Goal: Task Accomplishment & Management: Manage account settings

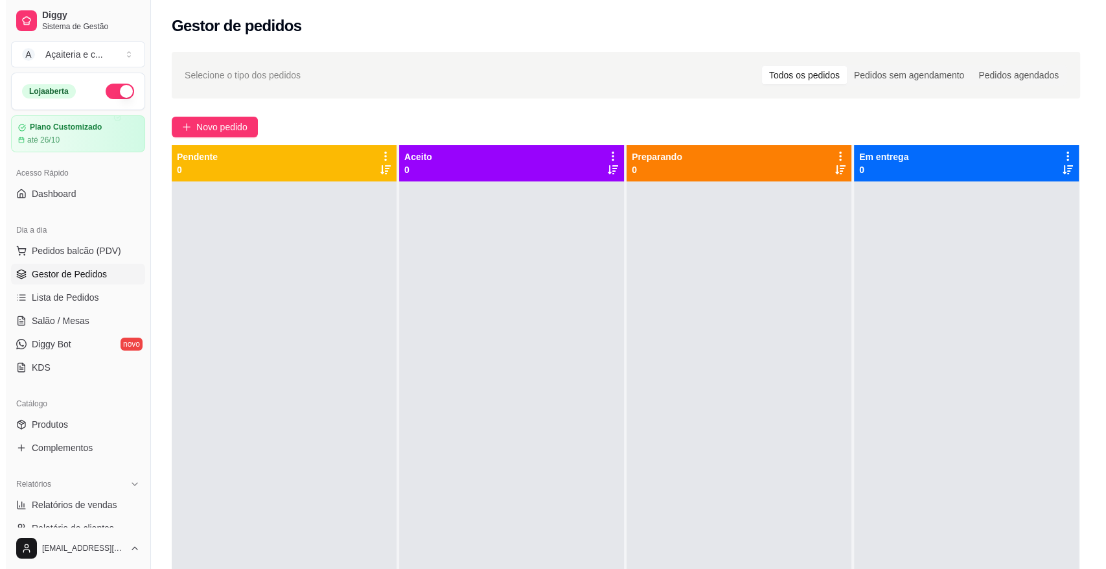
scroll to position [162, 0]
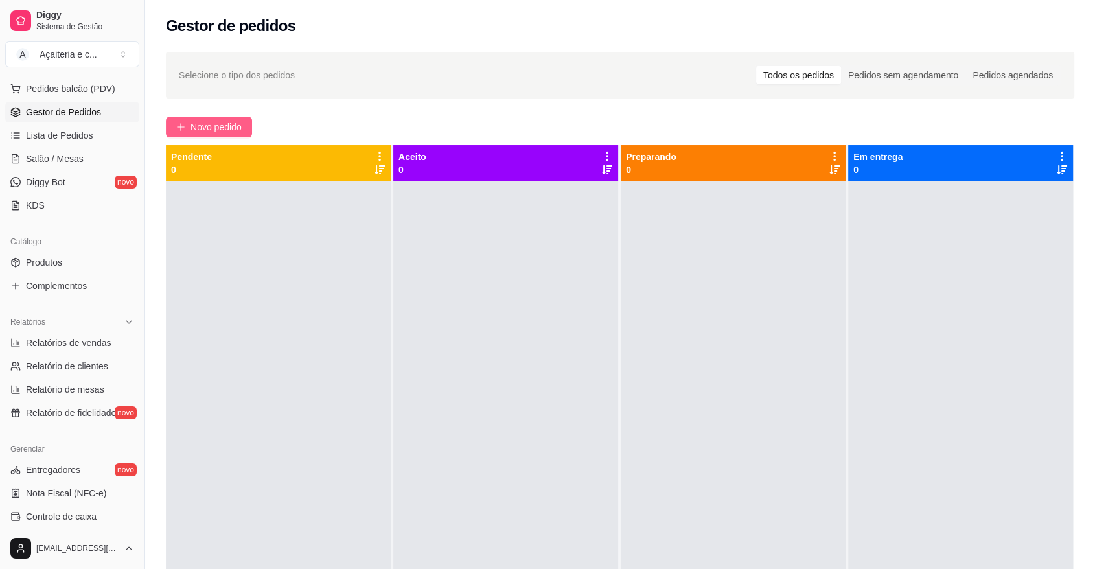
click at [219, 124] on span "Novo pedido" at bounding box center [215, 127] width 51 height 14
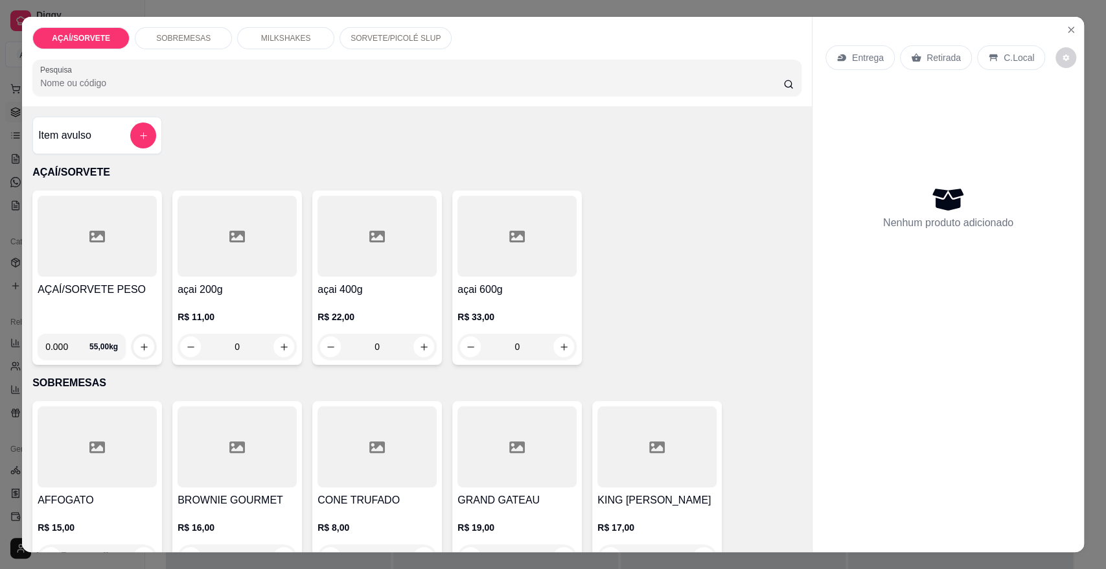
click at [124, 271] on div at bounding box center [97, 236] width 119 height 81
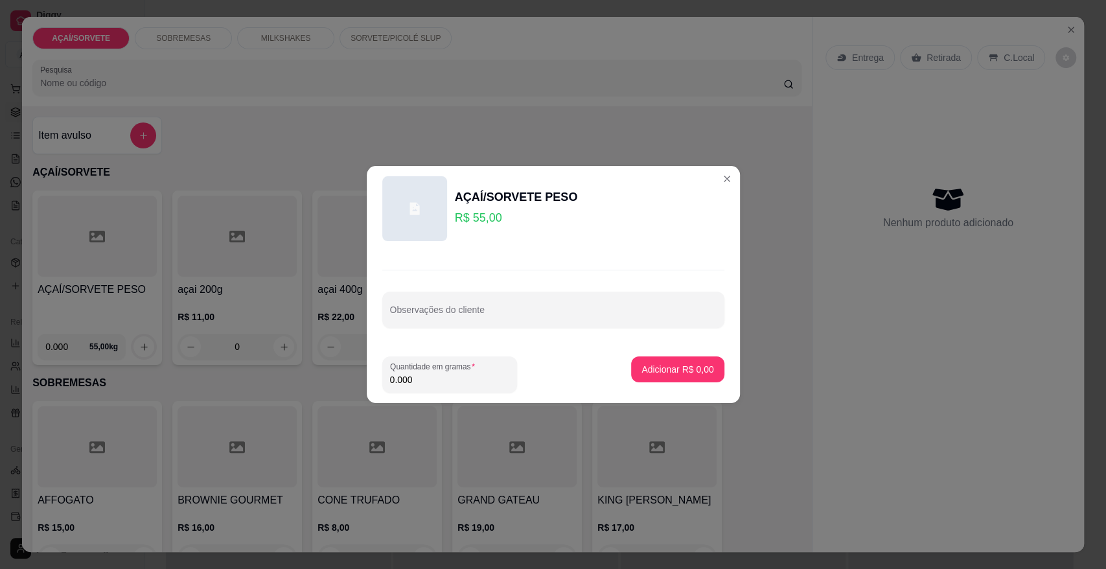
click at [462, 378] on input "0.000" at bounding box center [449, 379] width 119 height 13
type input "0.455"
click at [695, 373] on p "Adicionar R$ 25,03" at bounding box center [674, 369] width 75 height 12
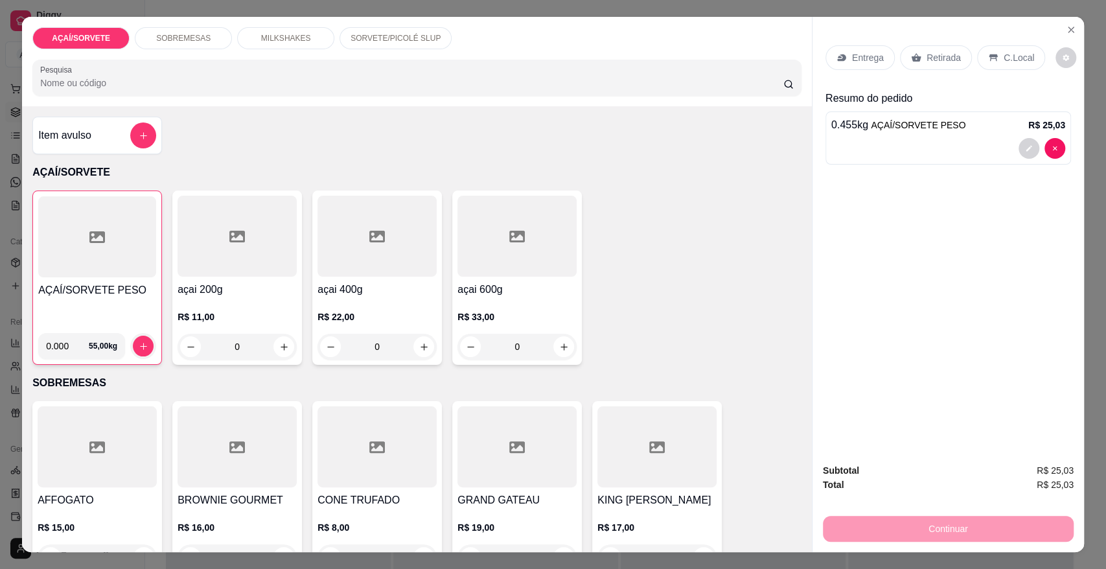
click at [938, 60] on p "Retirada" at bounding box center [943, 57] width 34 height 13
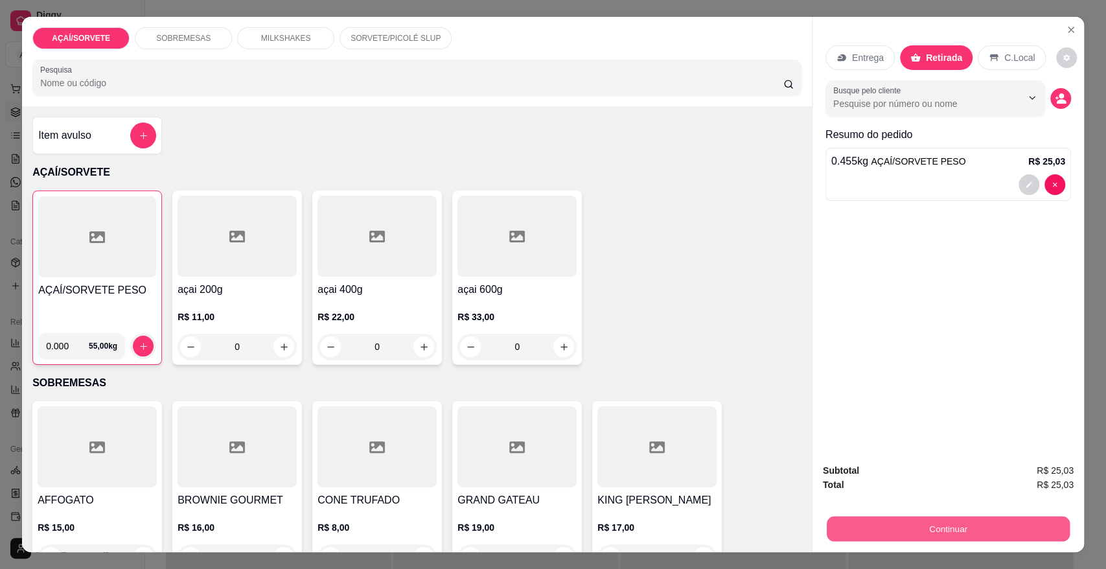
click at [863, 521] on button "Continuar" at bounding box center [947, 528] width 243 height 25
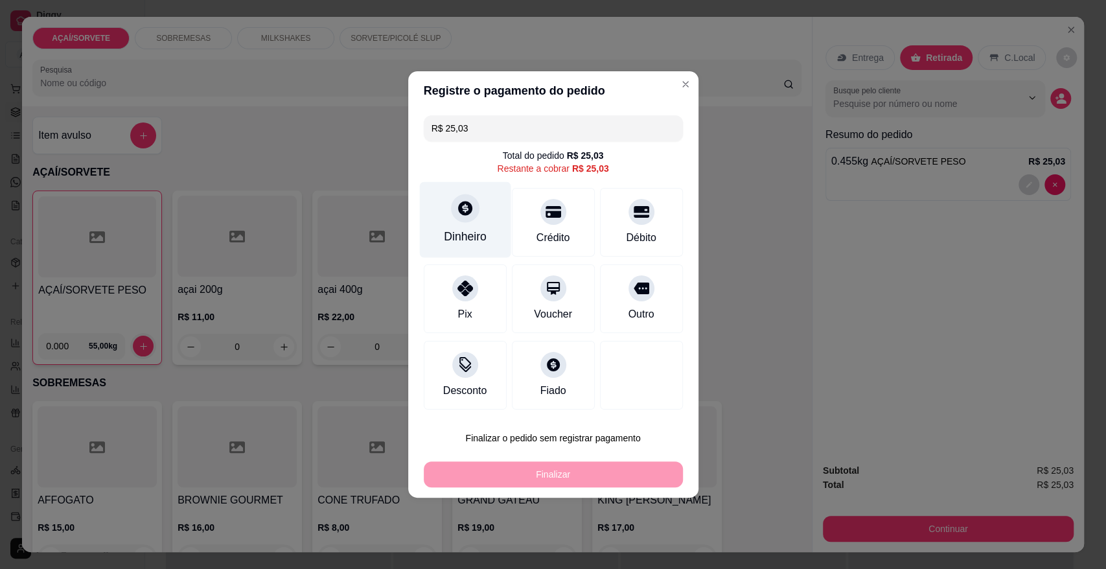
click at [459, 223] on div "Dinheiro" at bounding box center [464, 220] width 91 height 76
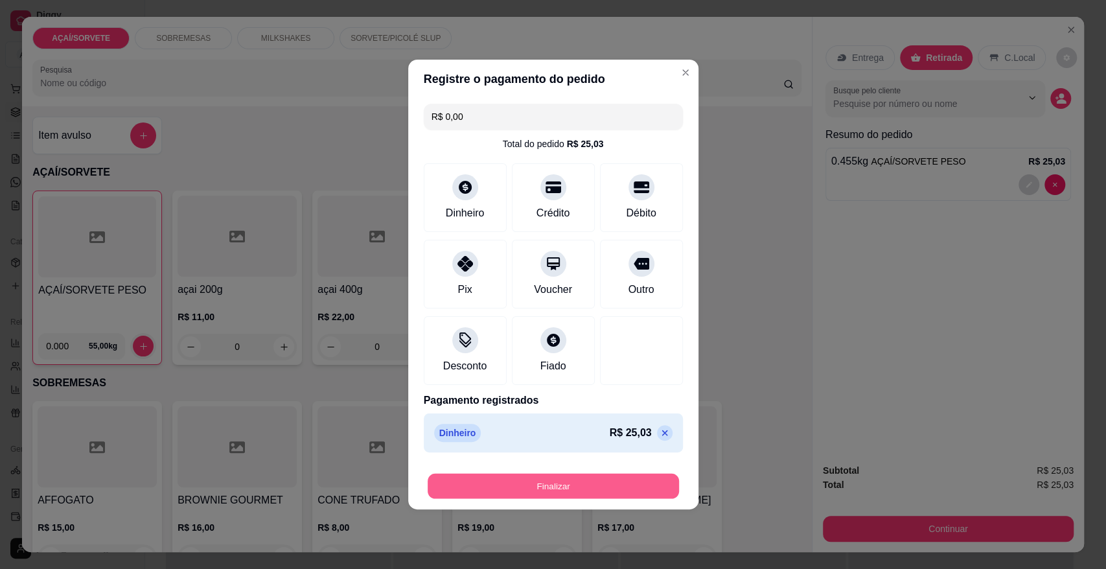
click at [622, 494] on button "Finalizar" at bounding box center [552, 485] width 251 height 25
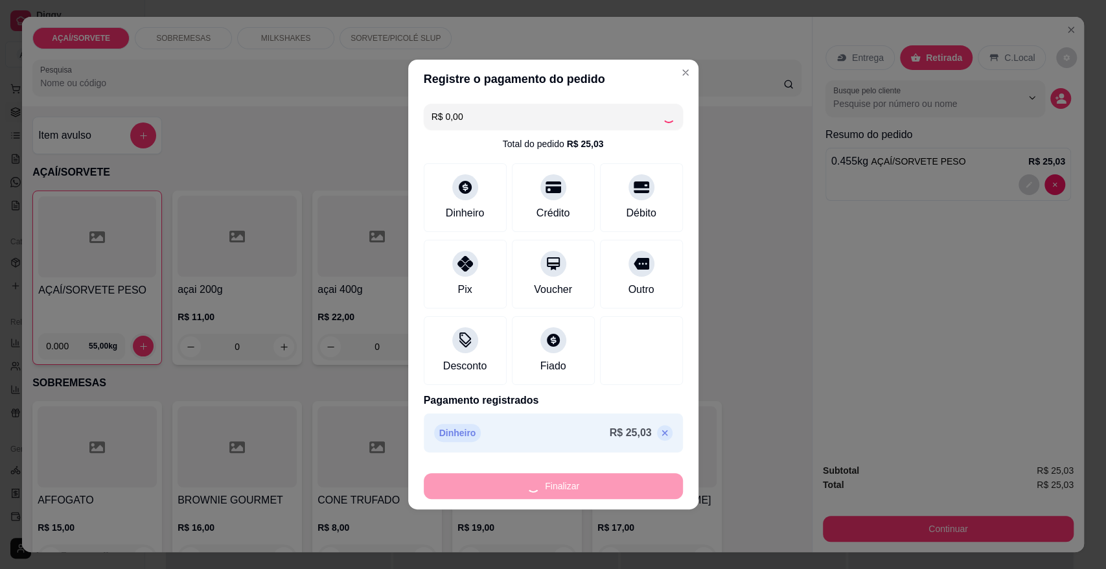
type input "-R$ 25,03"
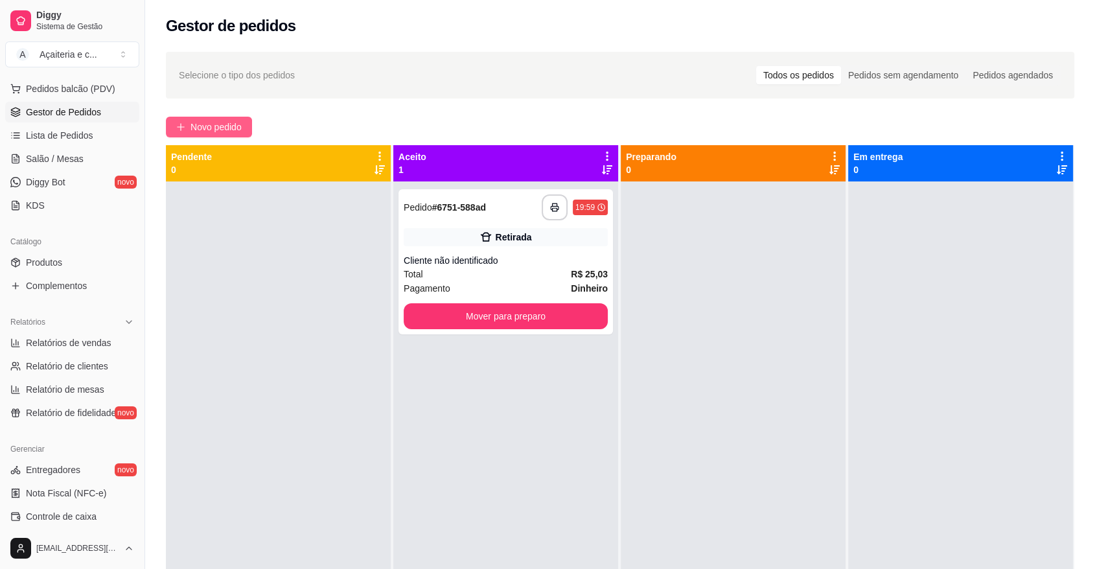
click at [215, 125] on span "Novo pedido" at bounding box center [215, 127] width 51 height 14
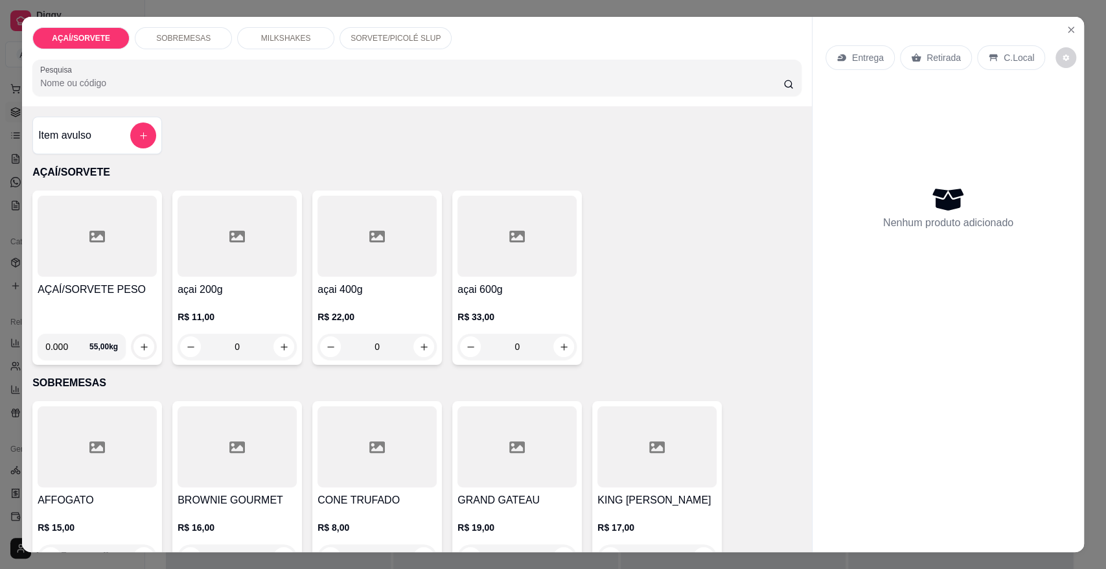
click at [272, 40] on p "MILKSHAKES" at bounding box center [286, 38] width 50 height 10
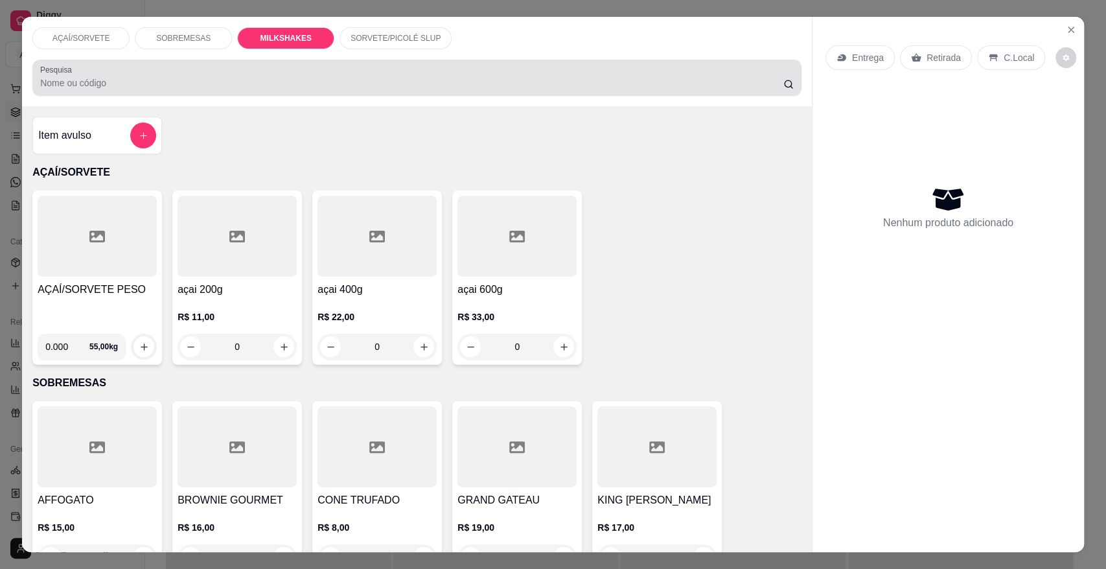
scroll to position [24, 0]
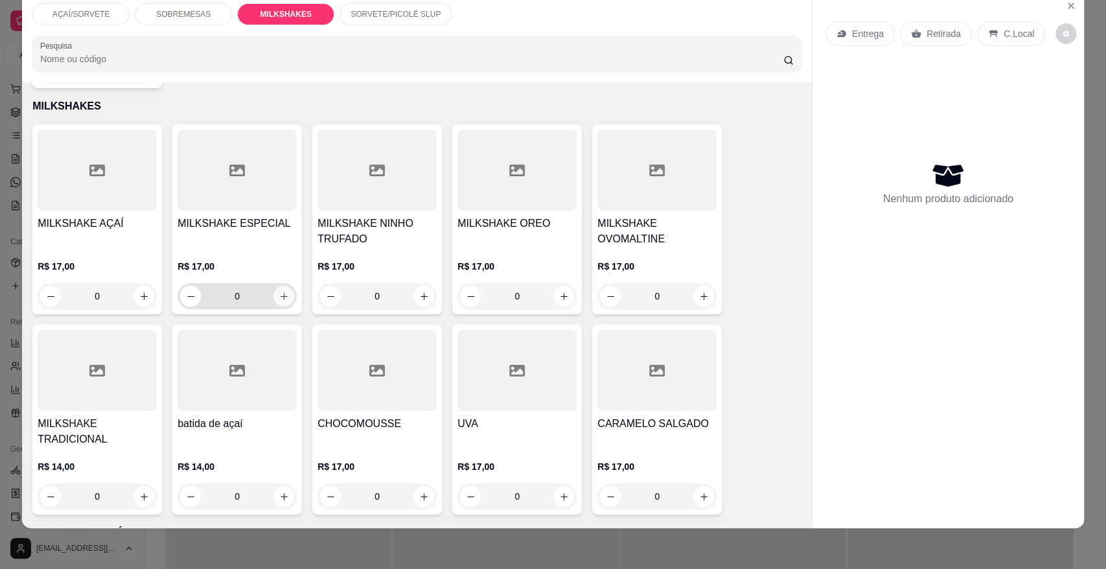
click at [284, 286] on button "increase-product-quantity" at bounding box center [283, 296] width 21 height 21
type input "1"
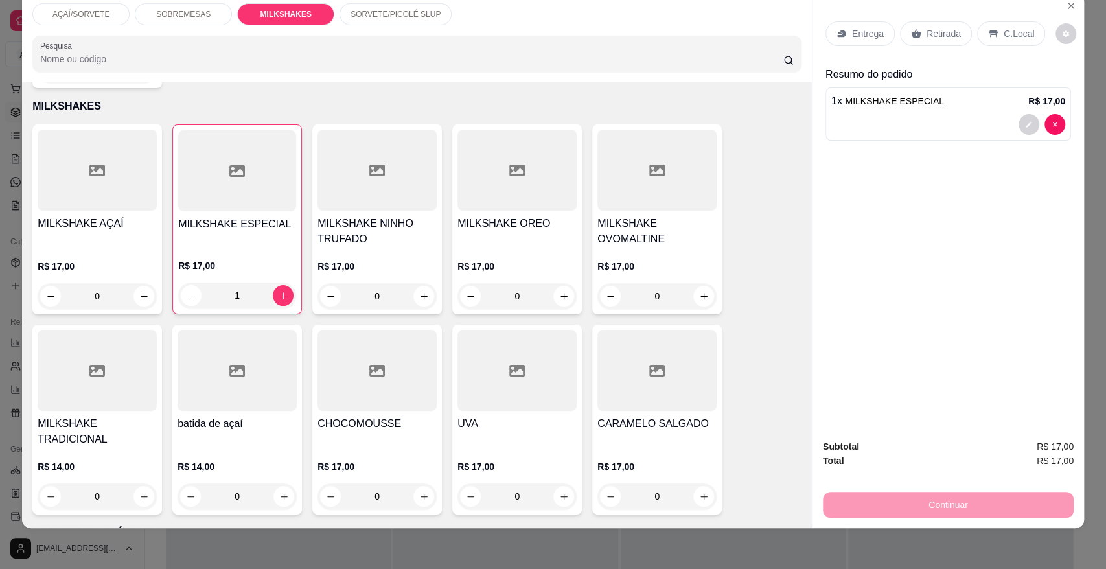
click at [927, 32] on p "Retirada" at bounding box center [943, 33] width 34 height 13
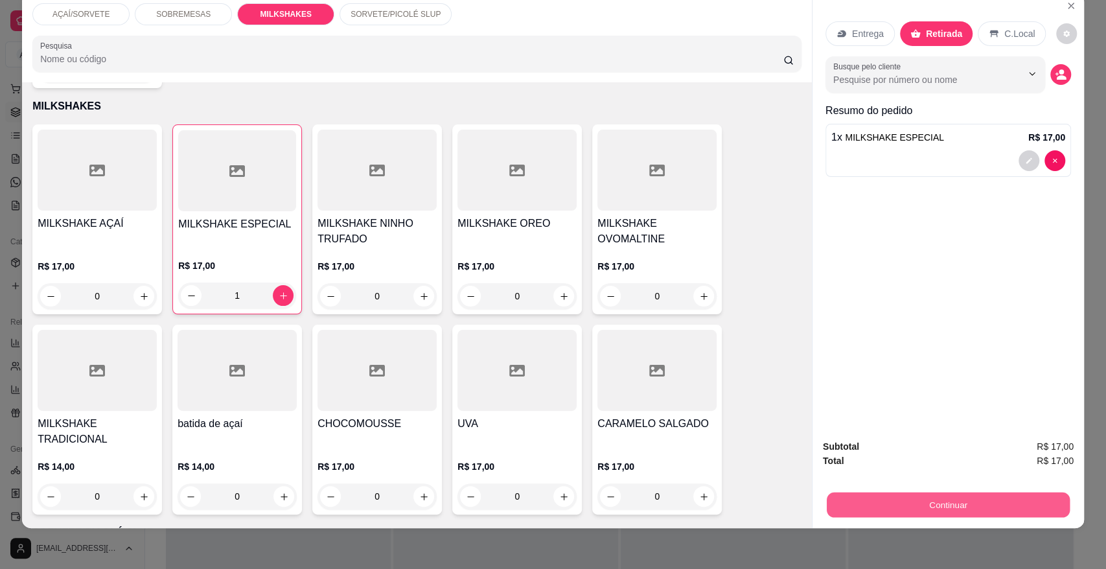
click at [892, 501] on button "Continuar" at bounding box center [947, 504] width 243 height 25
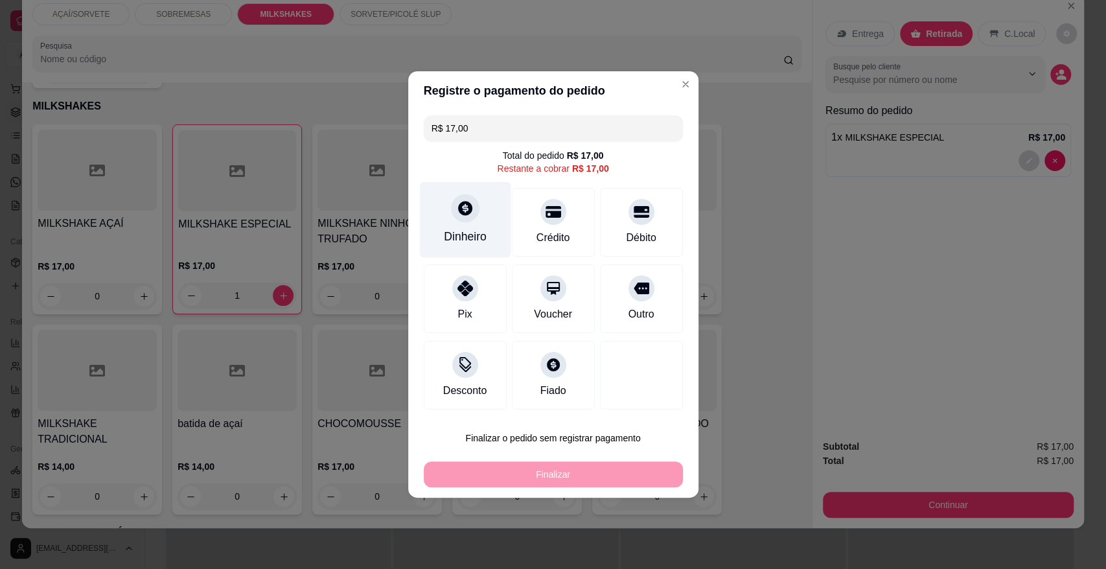
click at [455, 238] on div "Dinheiro" at bounding box center [465, 236] width 43 height 17
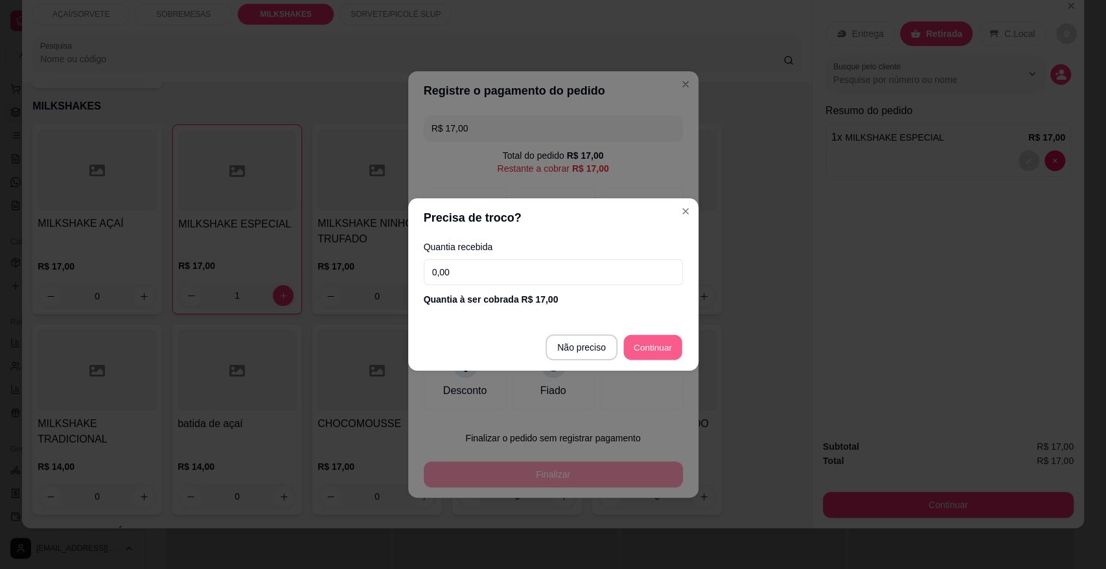
type input "R$ 0,00"
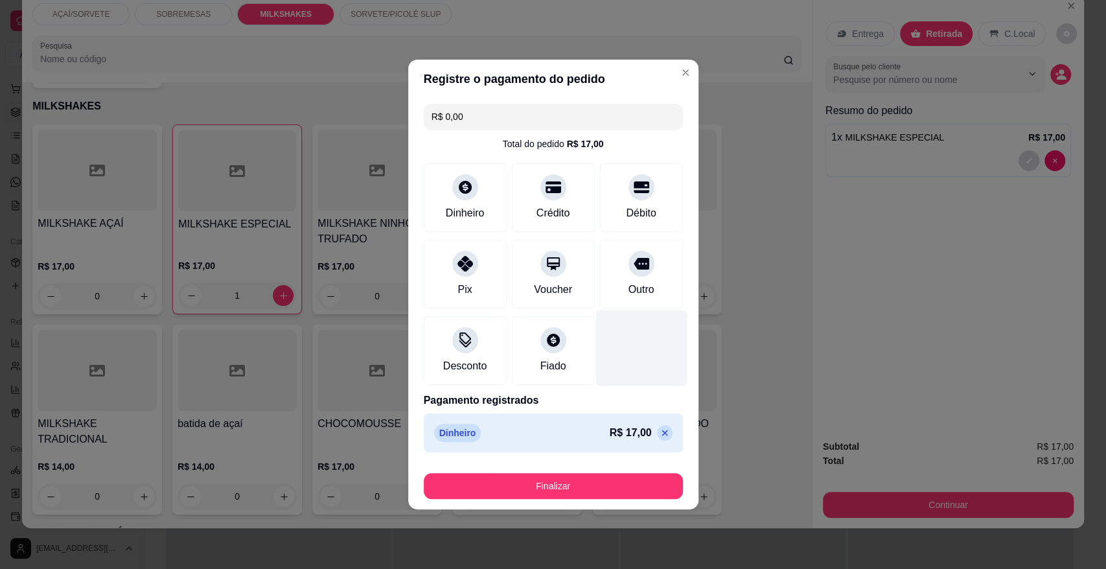
click at [657, 349] on div at bounding box center [640, 348] width 91 height 76
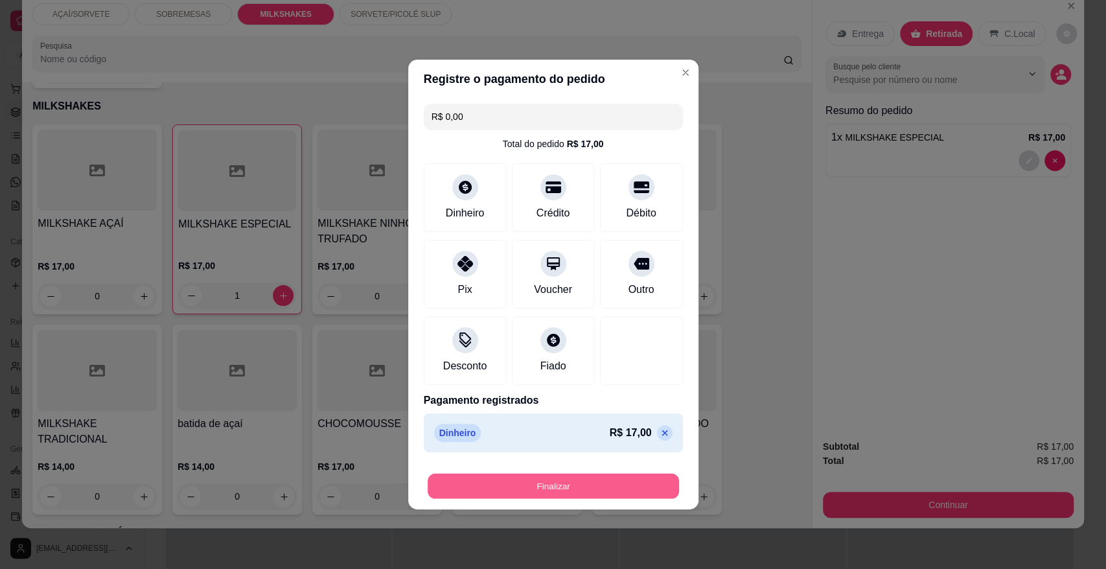
click at [606, 479] on button "Finalizar" at bounding box center [552, 485] width 251 height 25
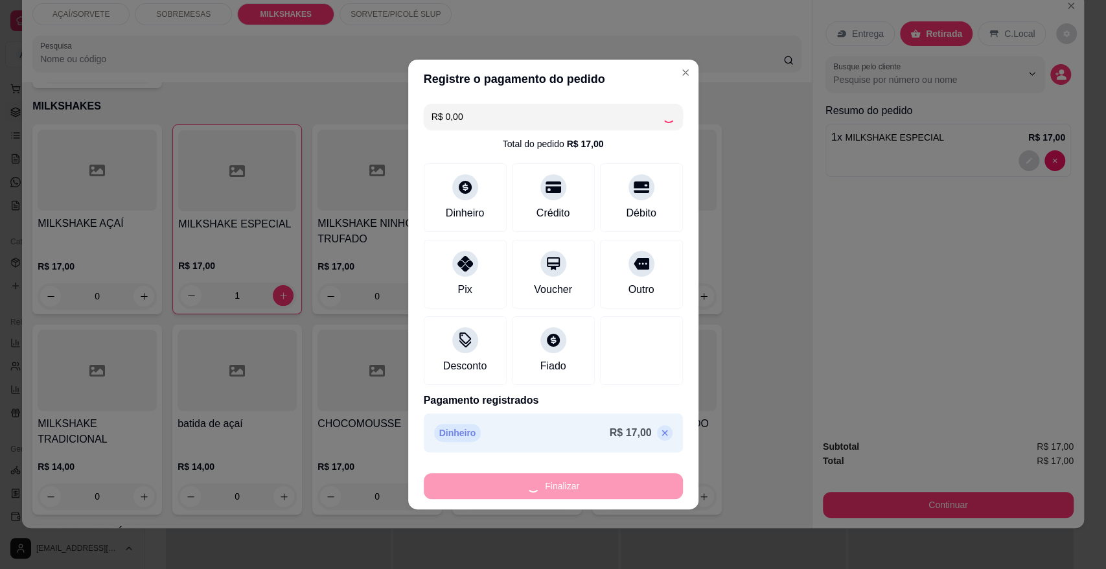
type input "0"
type input "-R$ 17,00"
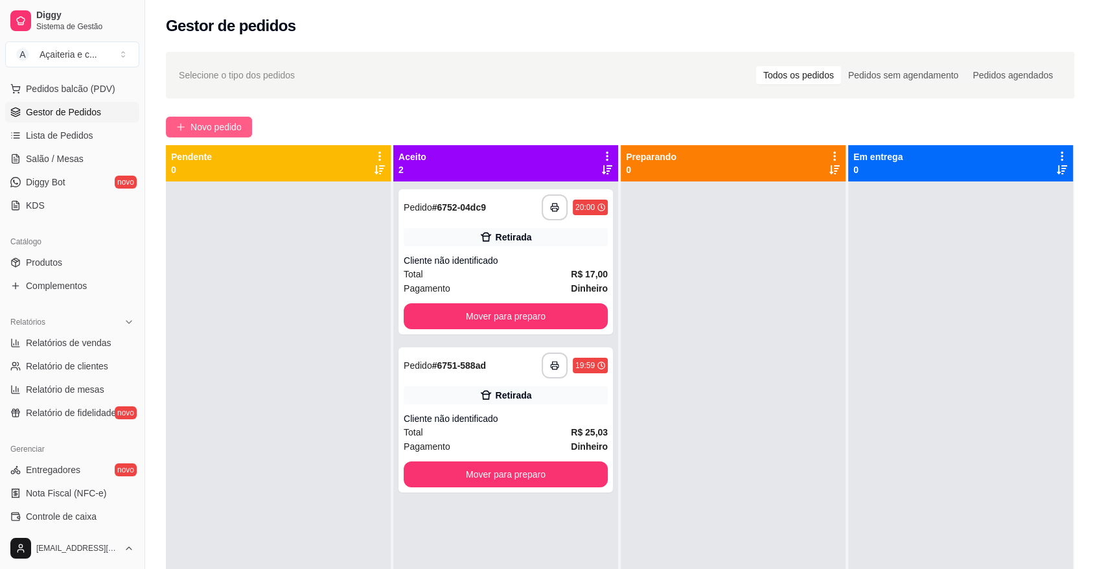
click at [197, 129] on span "Novo pedido" at bounding box center [215, 127] width 51 height 14
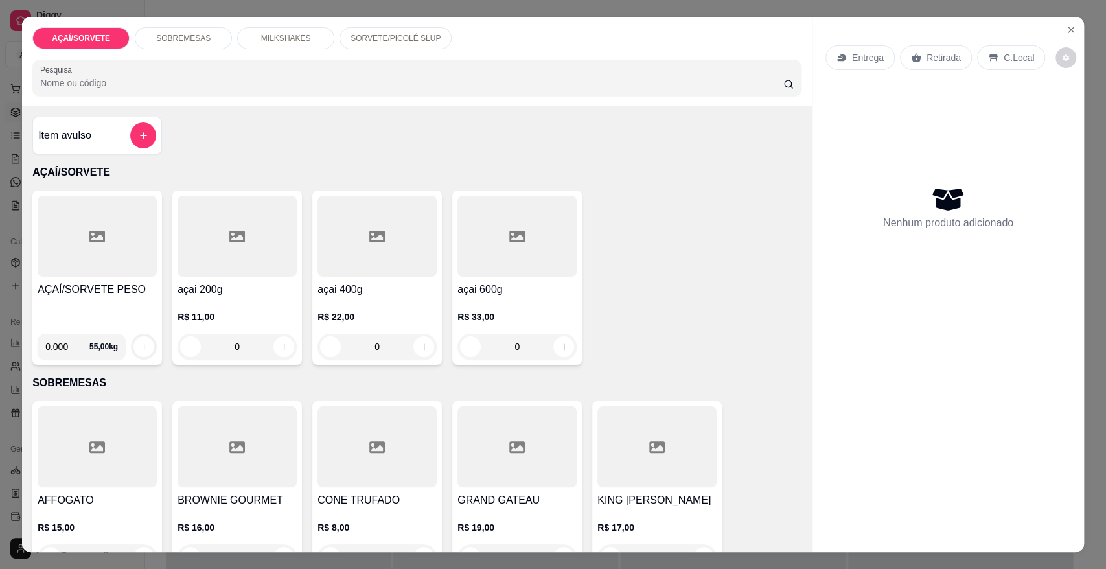
click at [297, 36] on p "MILKSHAKES" at bounding box center [286, 38] width 50 height 10
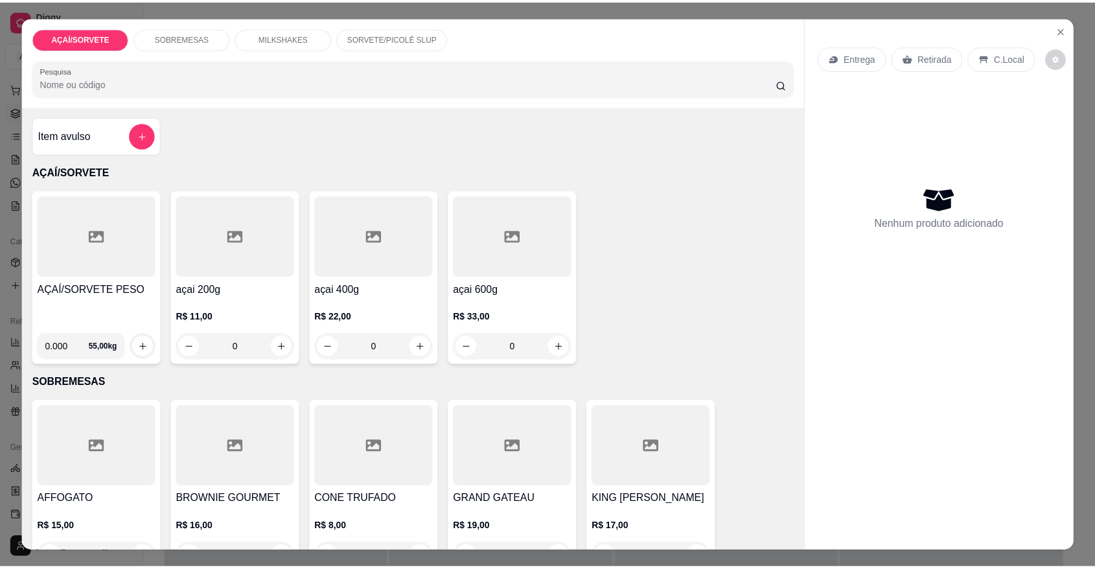
scroll to position [24, 0]
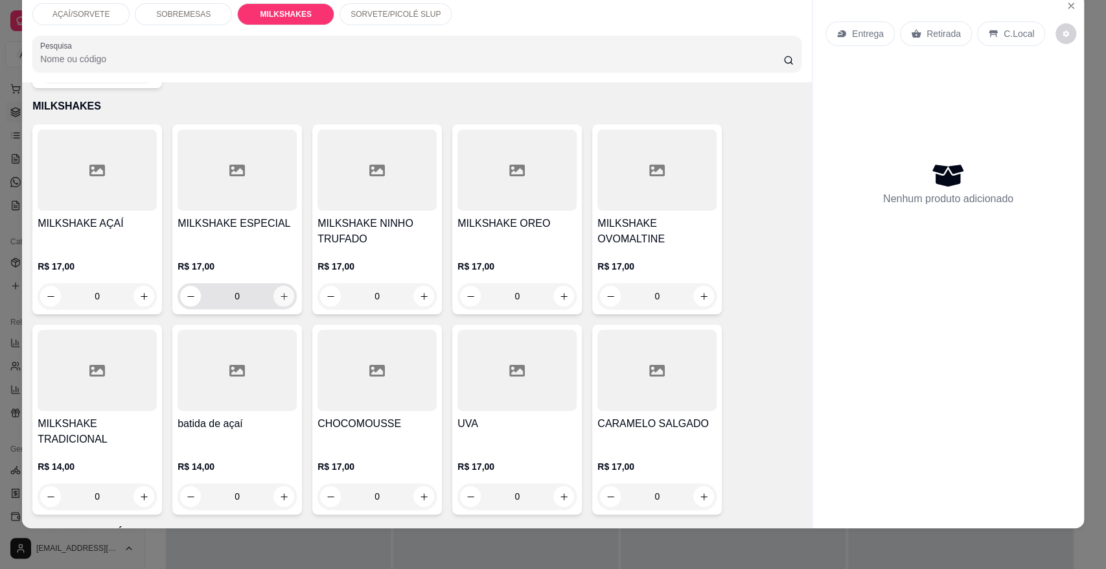
click at [280, 293] on icon "increase-product-quantity" at bounding box center [283, 296] width 7 height 7
type input "1"
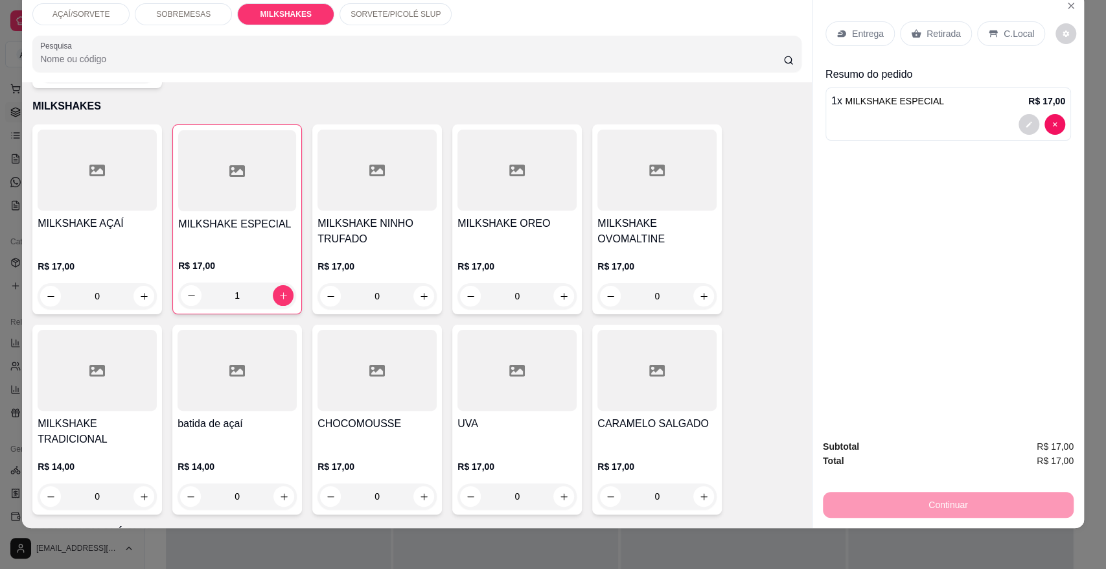
click at [929, 32] on p "Retirada" at bounding box center [943, 33] width 34 height 13
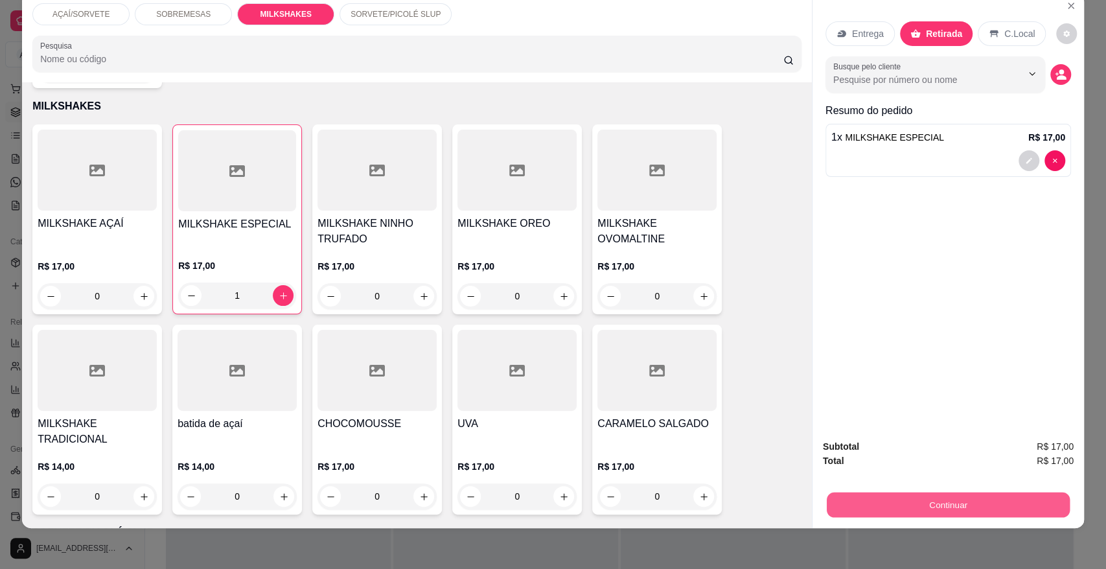
click at [907, 509] on button "Continuar" at bounding box center [947, 504] width 243 height 25
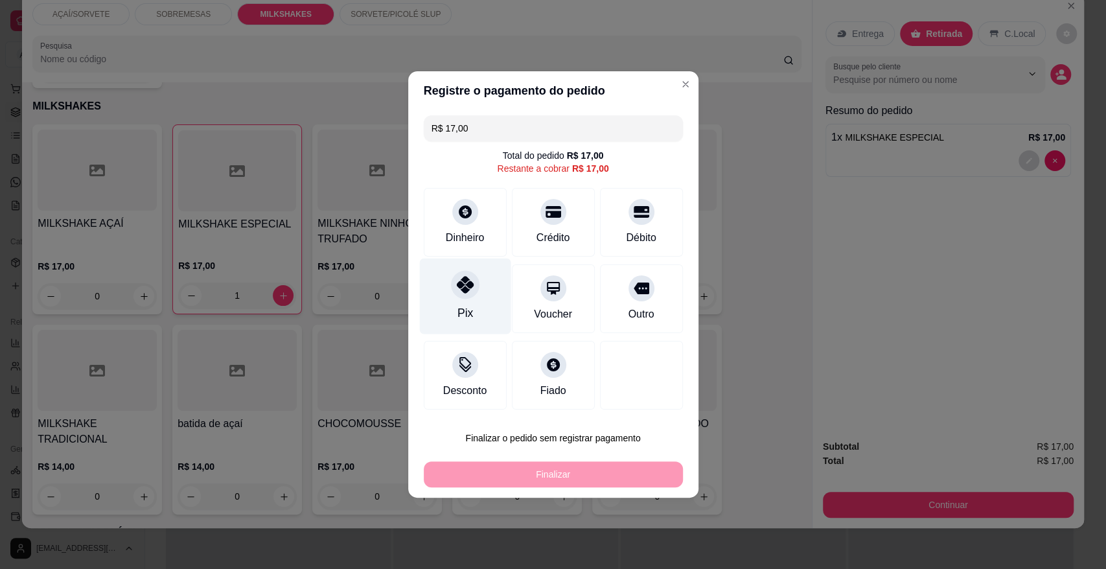
click at [467, 324] on div "Pix" at bounding box center [464, 296] width 91 height 76
type input "R$ 0,00"
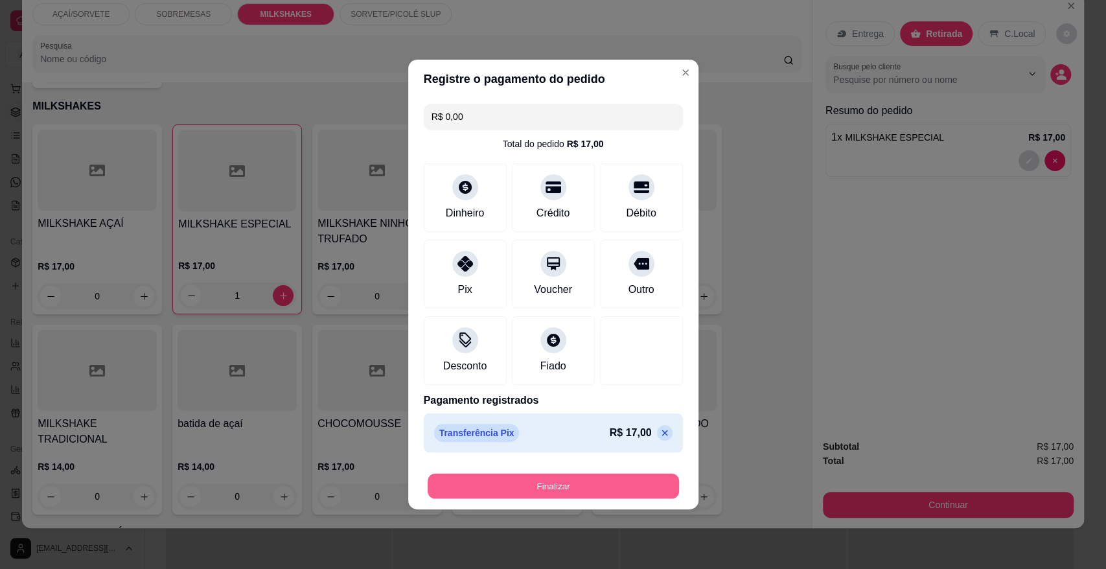
click at [577, 495] on button "Finalizar" at bounding box center [552, 485] width 251 height 25
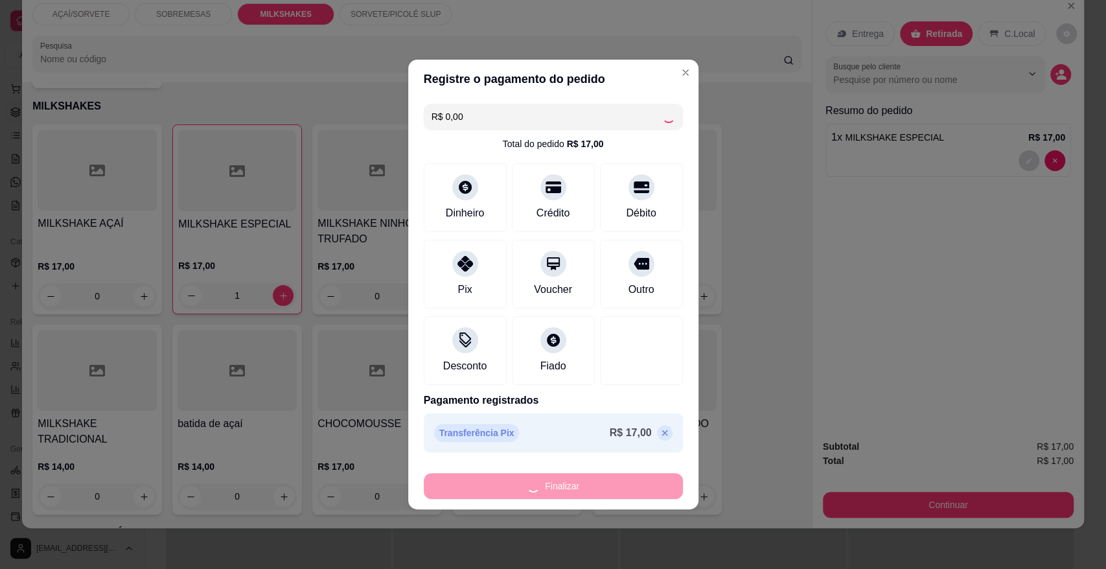
type input "0"
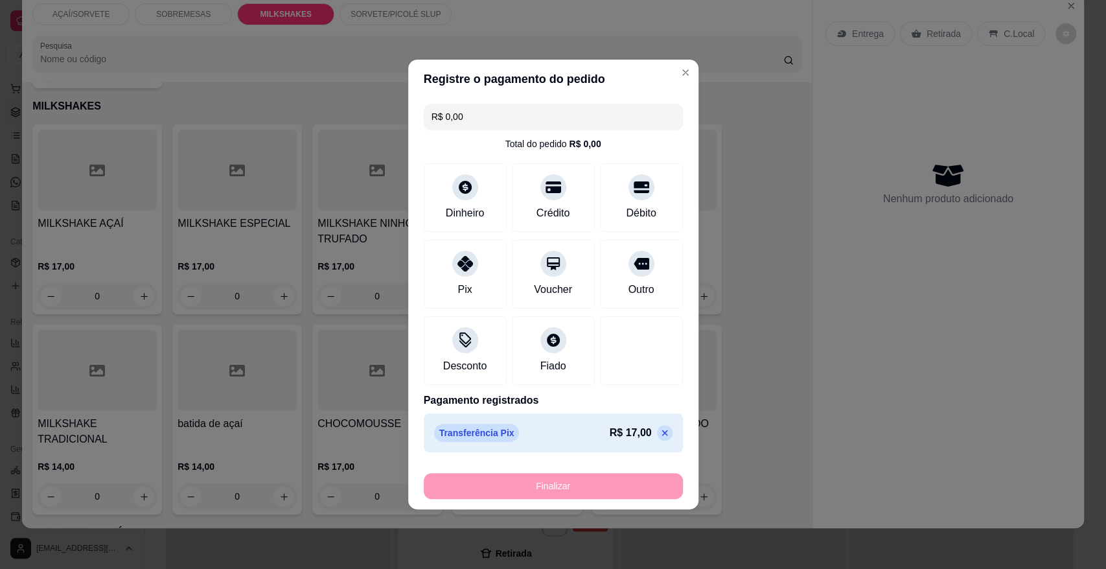
type input "-R$ 17,00"
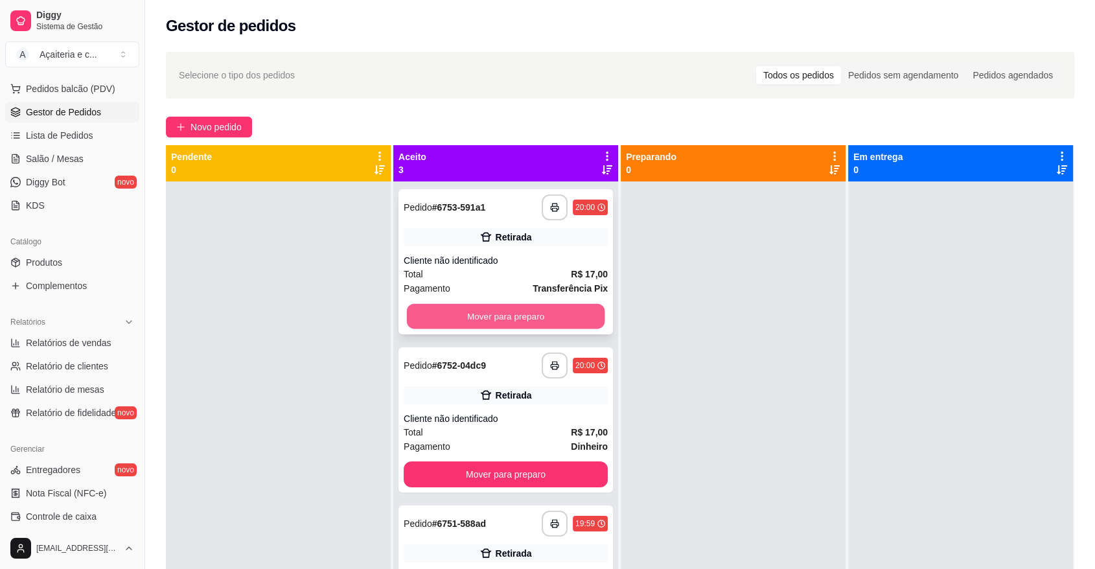
click at [547, 307] on button "Mover para preparo" at bounding box center [506, 316] width 198 height 25
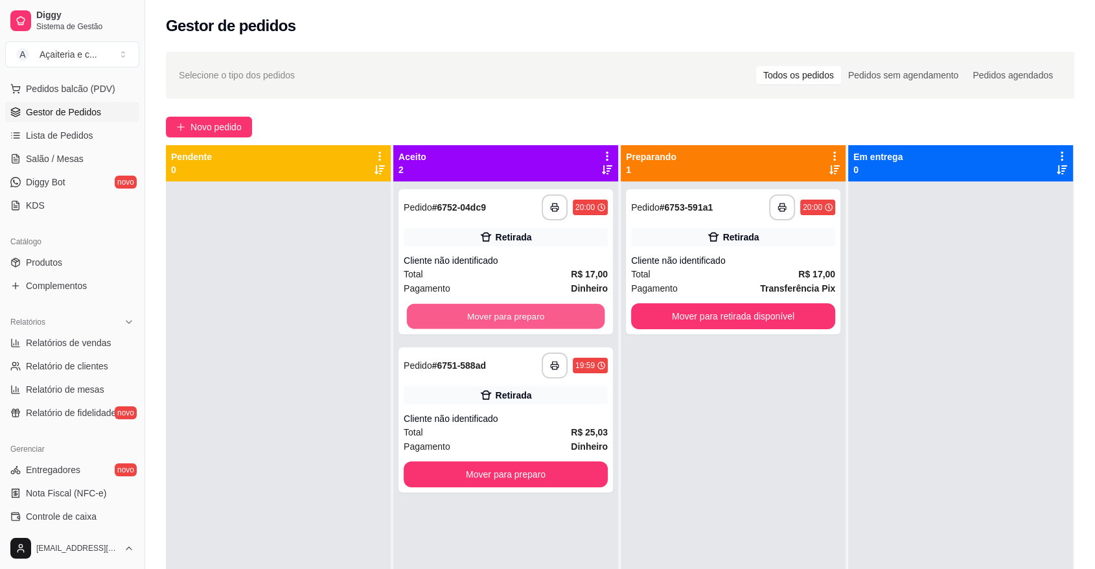
click at [547, 307] on button "Mover para preparo" at bounding box center [506, 316] width 198 height 25
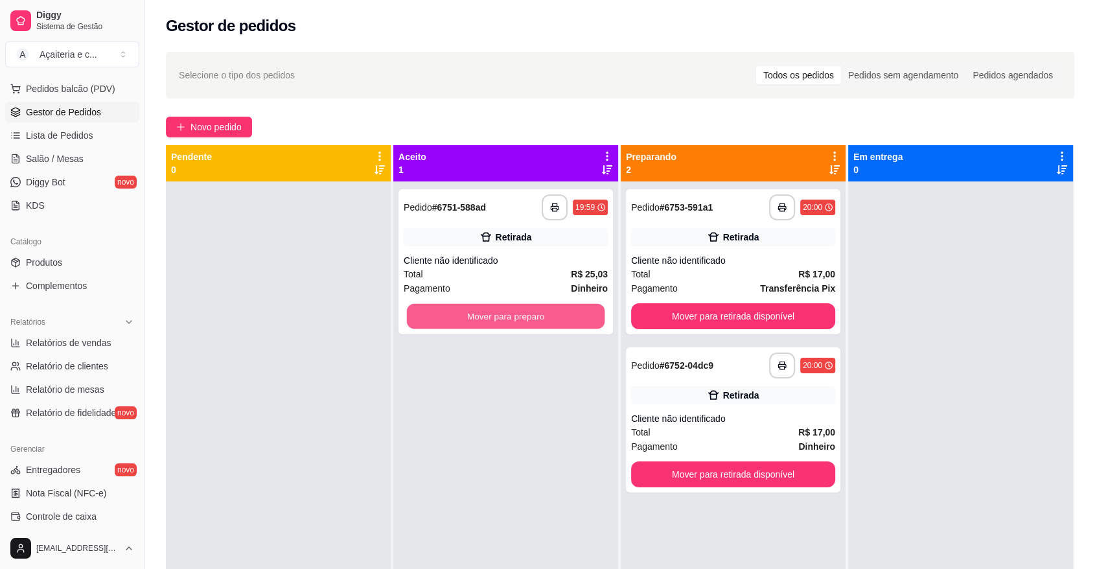
click at [547, 307] on button "Mover para preparo" at bounding box center [506, 316] width 198 height 25
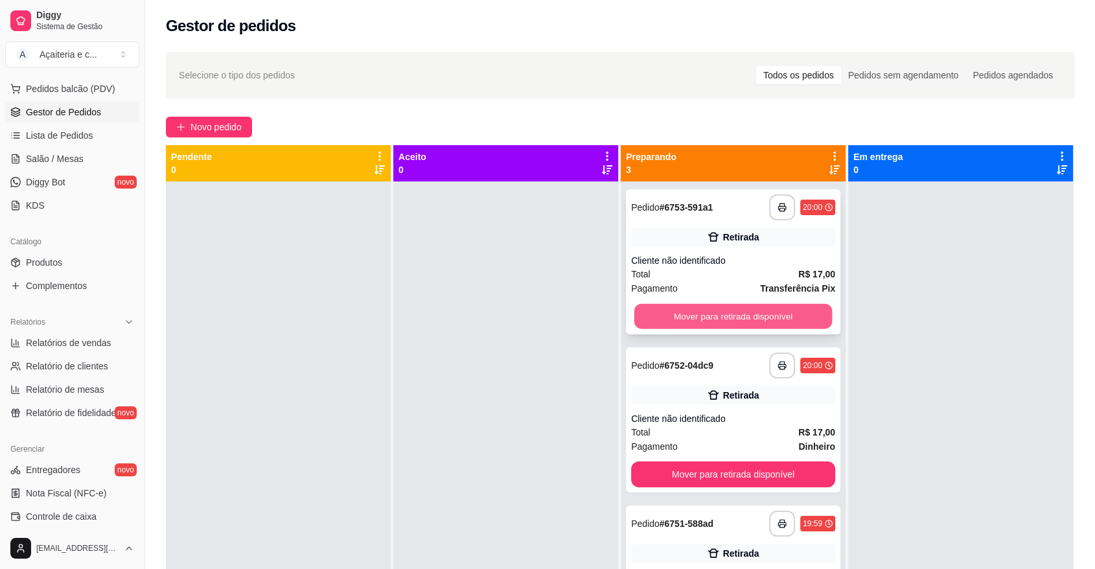
click at [722, 309] on button "Mover para retirada disponível" at bounding box center [733, 316] width 198 height 25
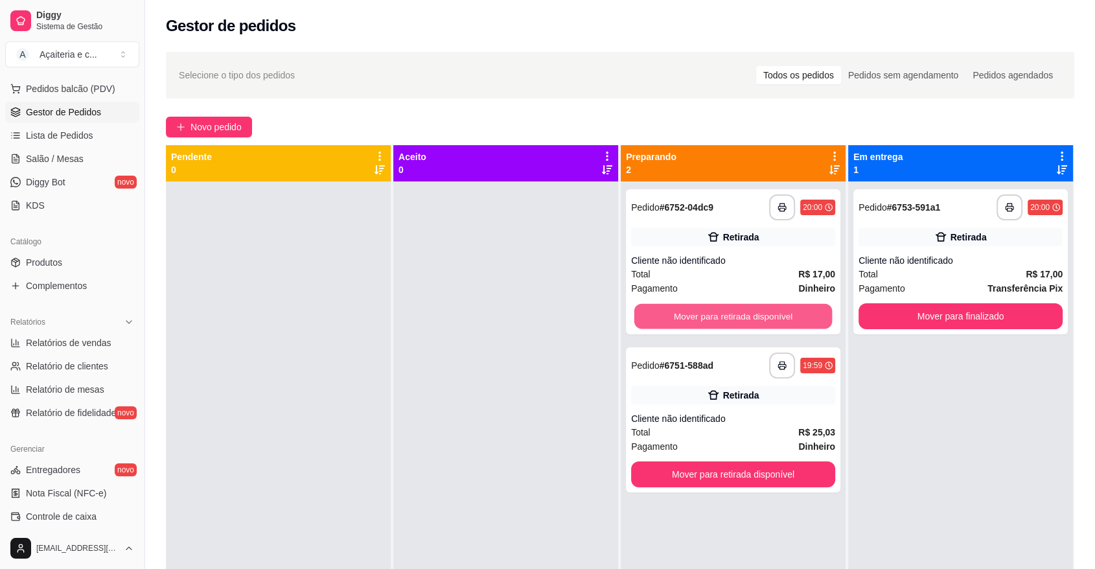
click at [722, 309] on button "Mover para retirada disponível" at bounding box center [733, 316] width 198 height 25
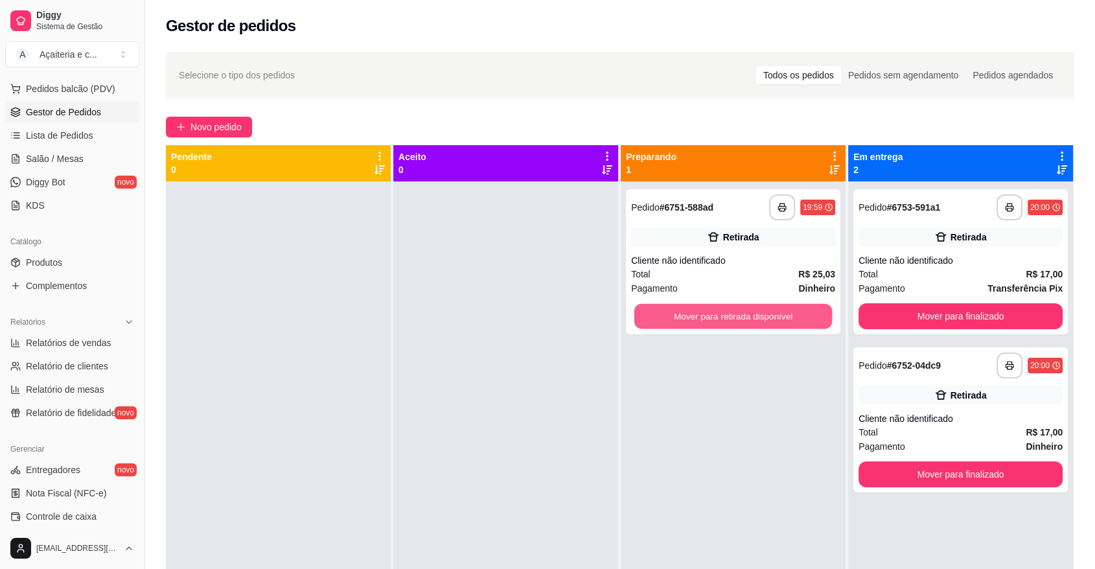
click at [722, 309] on button "Mover para retirada disponível" at bounding box center [733, 316] width 198 height 25
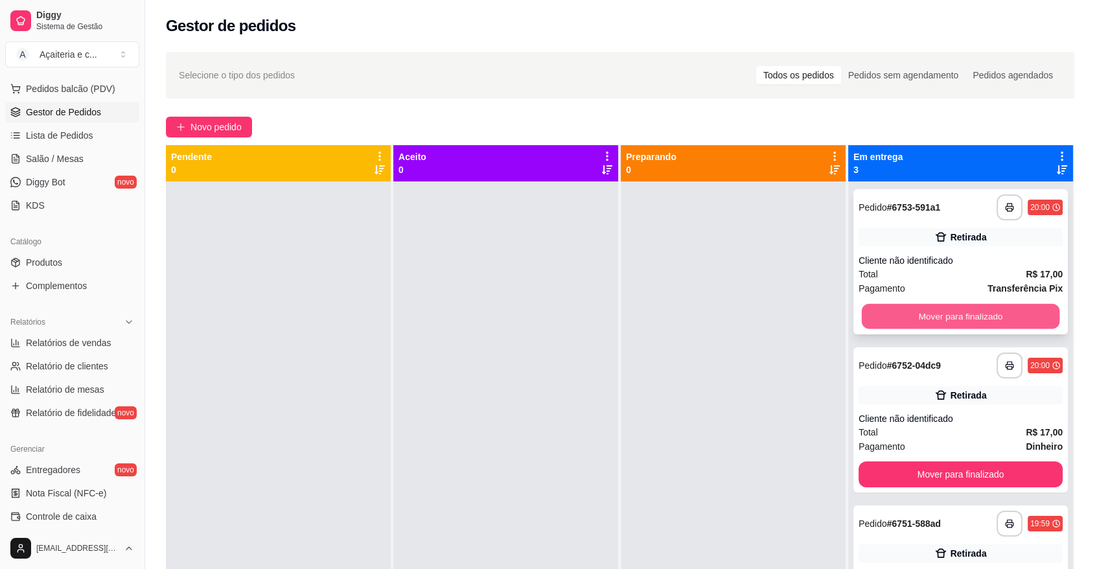
click at [924, 319] on button "Mover para finalizado" at bounding box center [960, 316] width 198 height 25
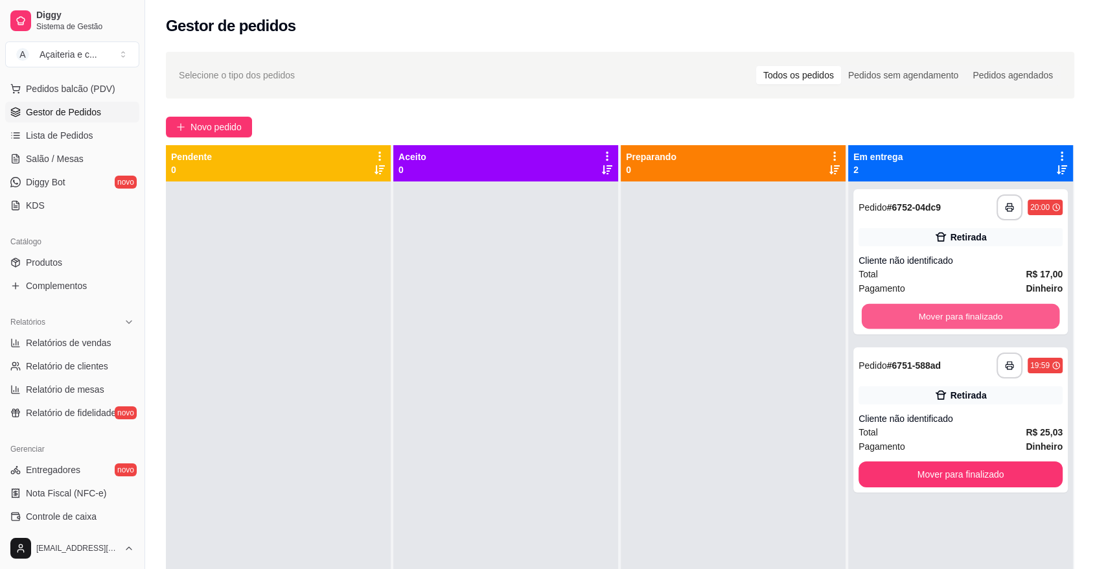
click at [924, 319] on button "Mover para finalizado" at bounding box center [960, 316] width 198 height 25
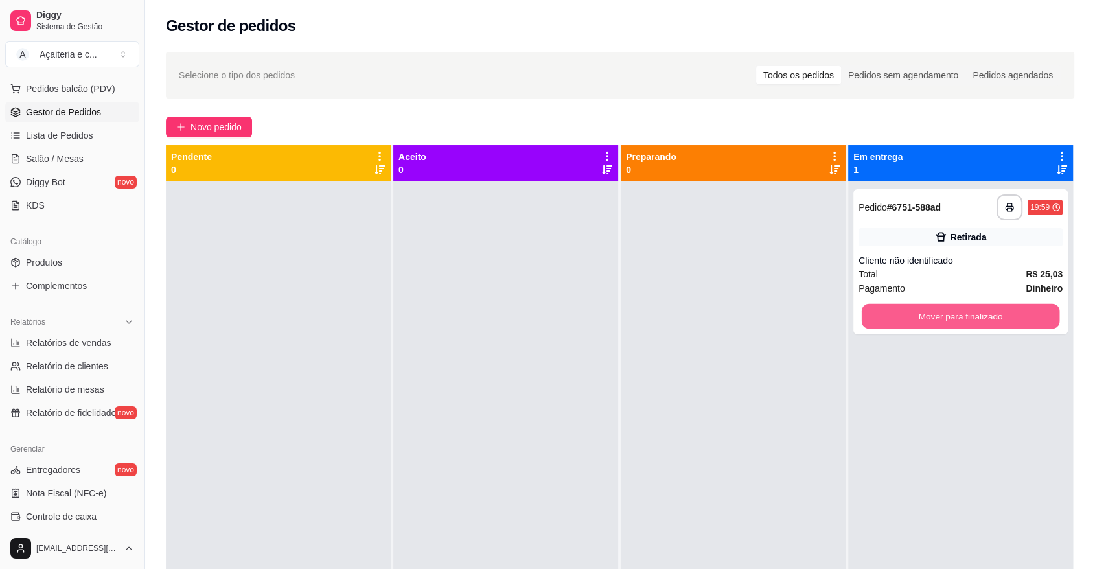
click at [924, 319] on button "Mover para finalizado" at bounding box center [960, 316] width 198 height 25
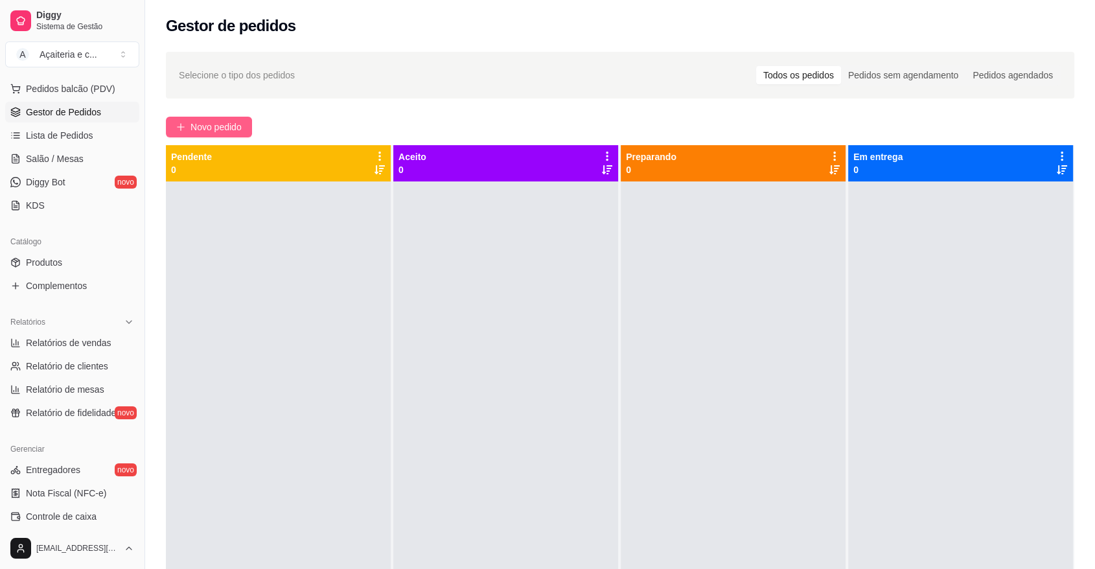
click at [245, 132] on button "Novo pedido" at bounding box center [209, 127] width 86 height 21
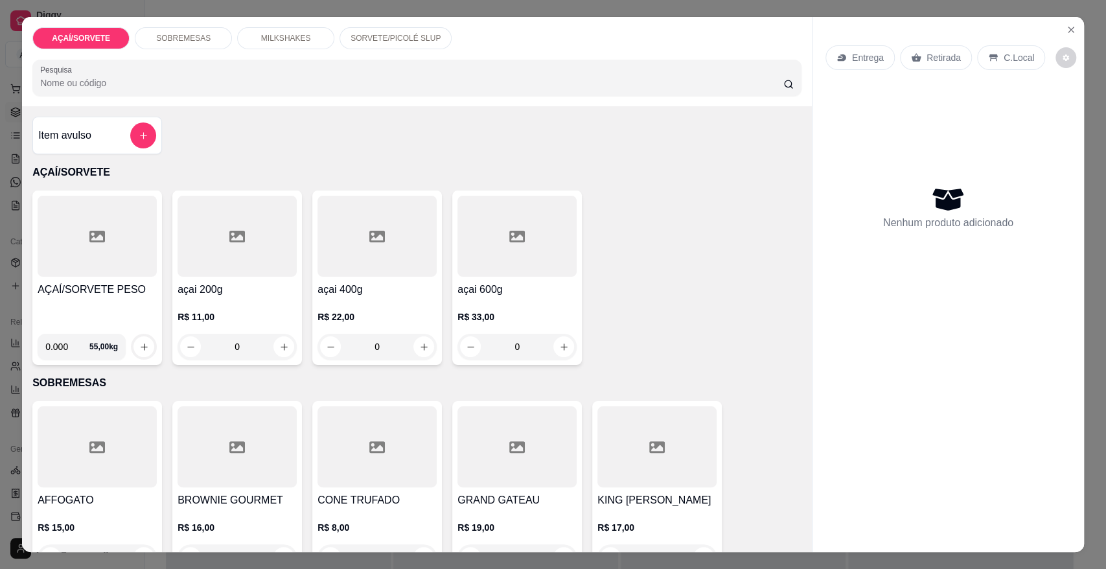
click at [107, 302] on div "AÇAÍ/SORVETE PESO" at bounding box center [97, 302] width 119 height 41
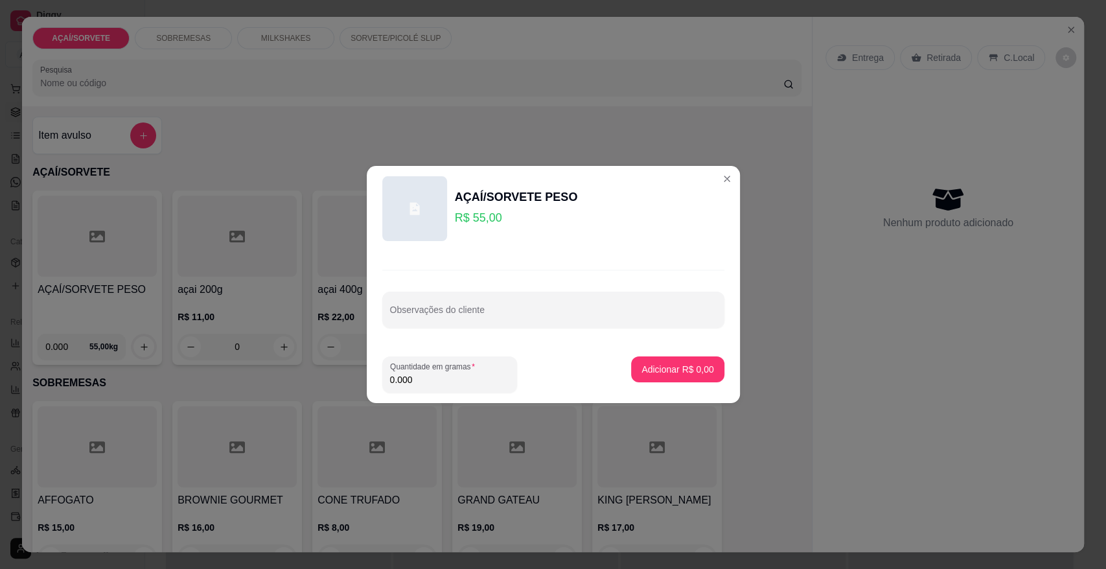
click at [488, 374] on input "0.000" at bounding box center [449, 379] width 119 height 13
type input "0.232"
click at [655, 363] on p "Adicionar R$ 12,76" at bounding box center [674, 369] width 75 height 12
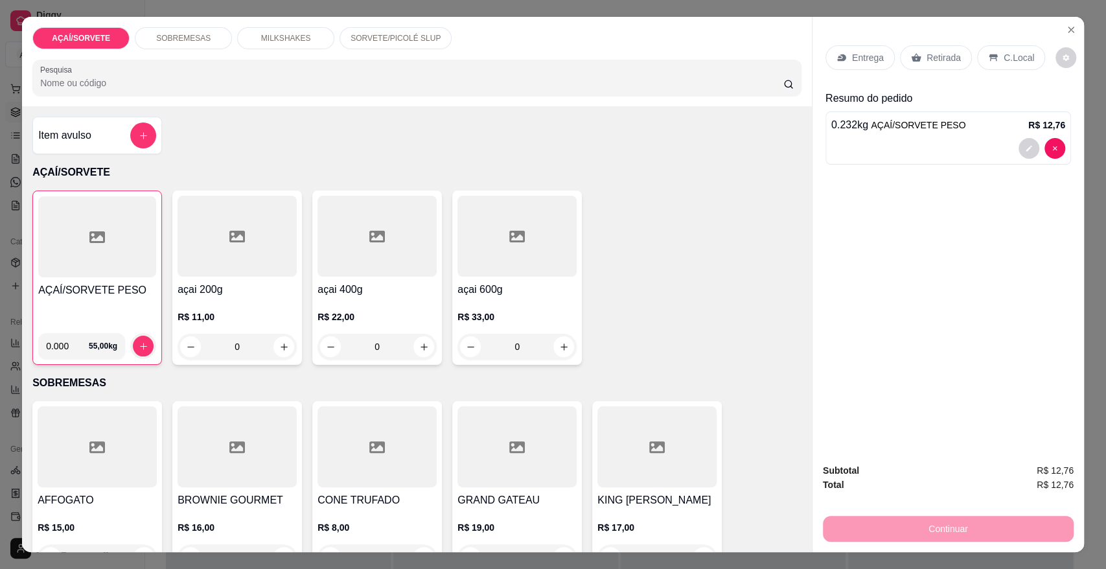
click at [90, 330] on div "0.000 55,00 kg" at bounding box center [97, 341] width 118 height 36
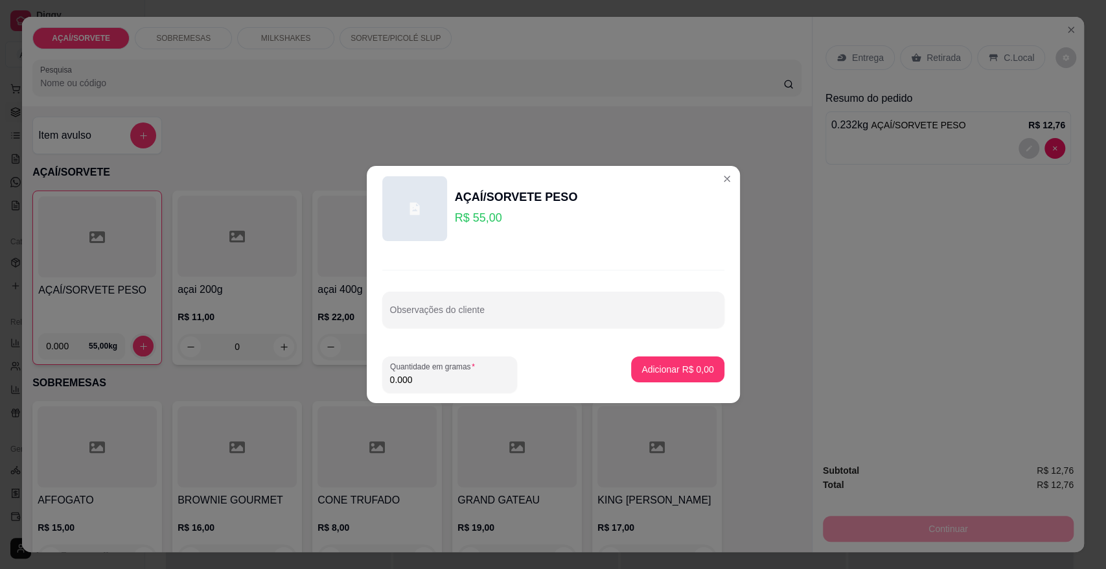
click at [464, 373] on input "0.000" at bounding box center [449, 379] width 119 height 13
type input "0.260"
click at [636, 368] on p "Adicionar R$ 14,30" at bounding box center [674, 369] width 77 height 13
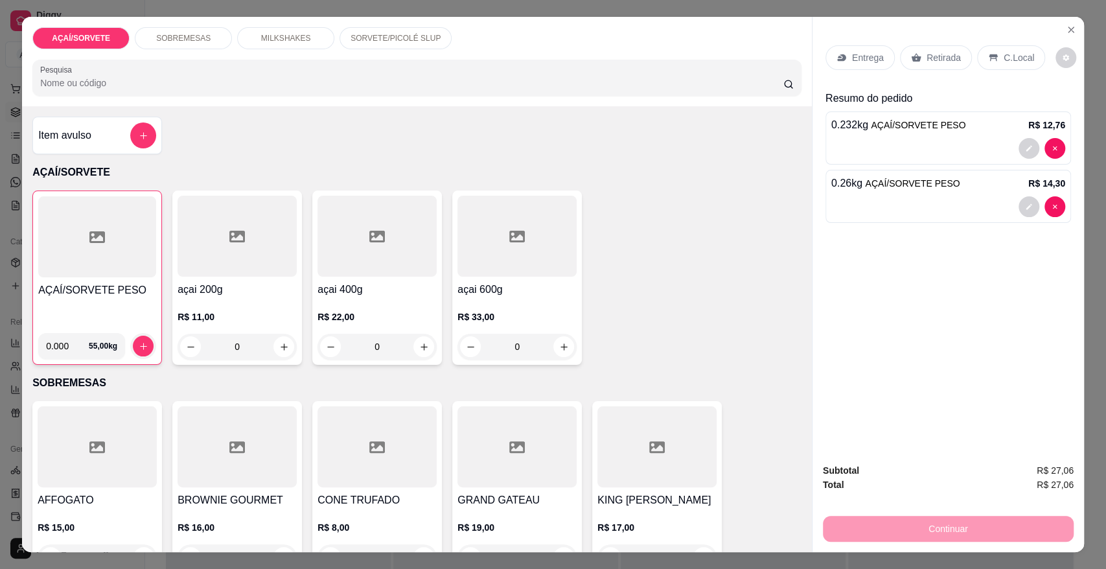
click at [927, 60] on p "Retirada" at bounding box center [943, 57] width 34 height 13
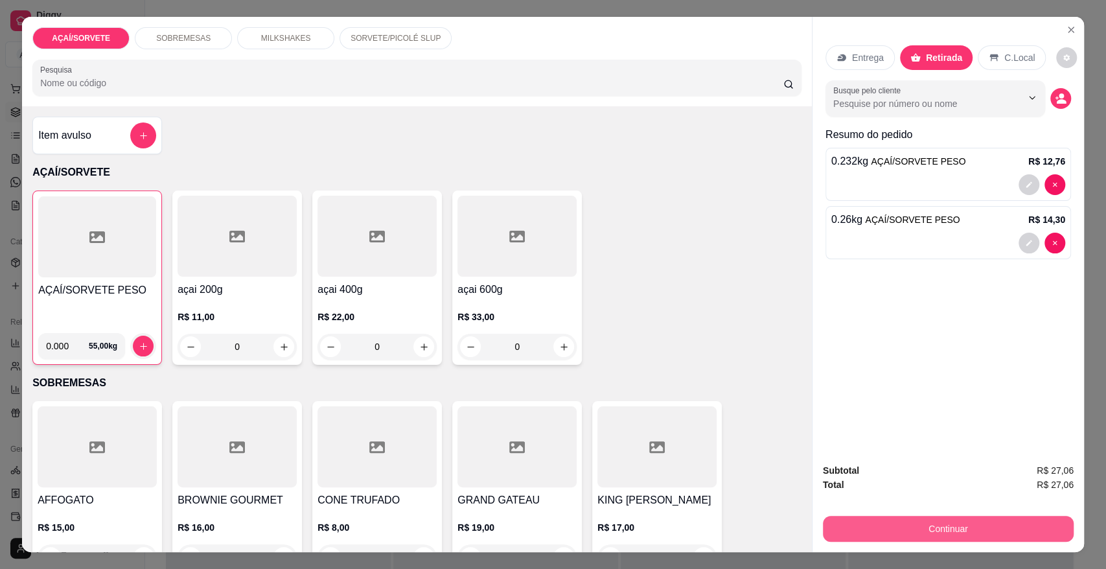
click at [891, 523] on button "Continuar" at bounding box center [948, 529] width 251 height 26
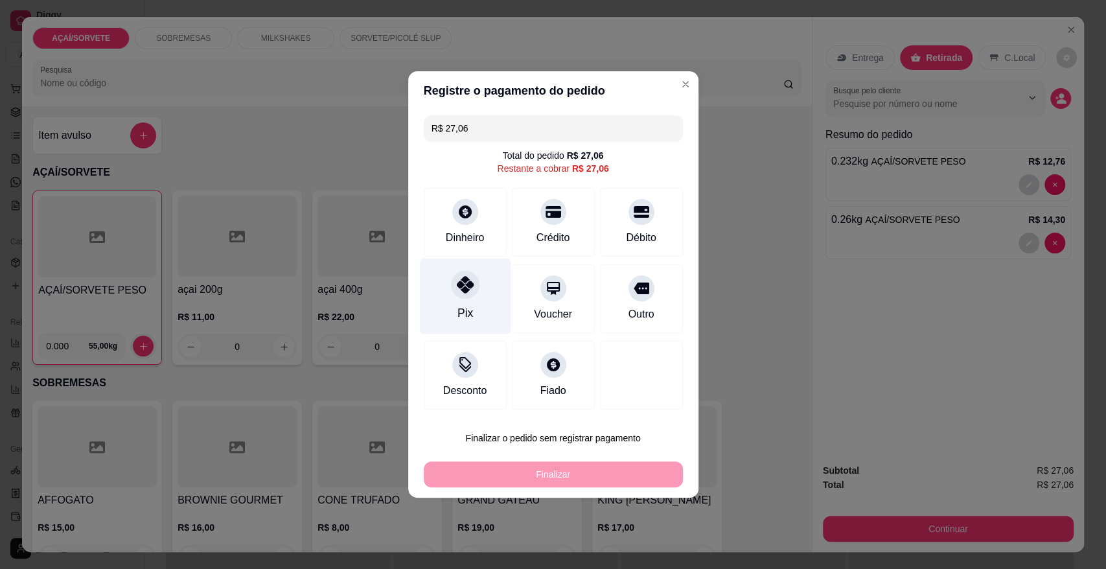
click at [460, 305] on div "Pix" at bounding box center [465, 312] width 16 height 17
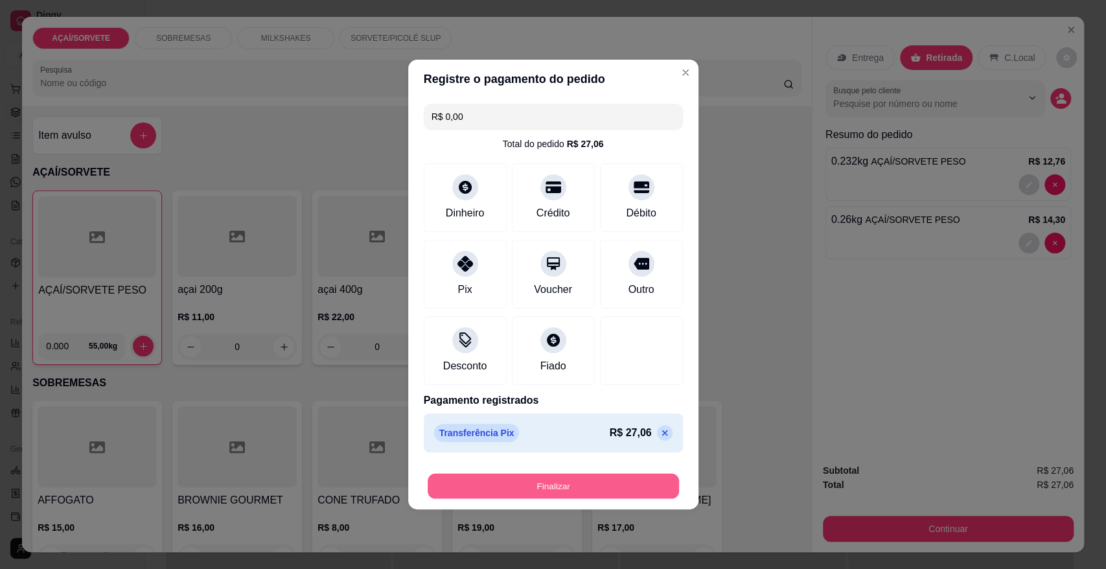
click at [596, 481] on button "Finalizar" at bounding box center [552, 485] width 251 height 25
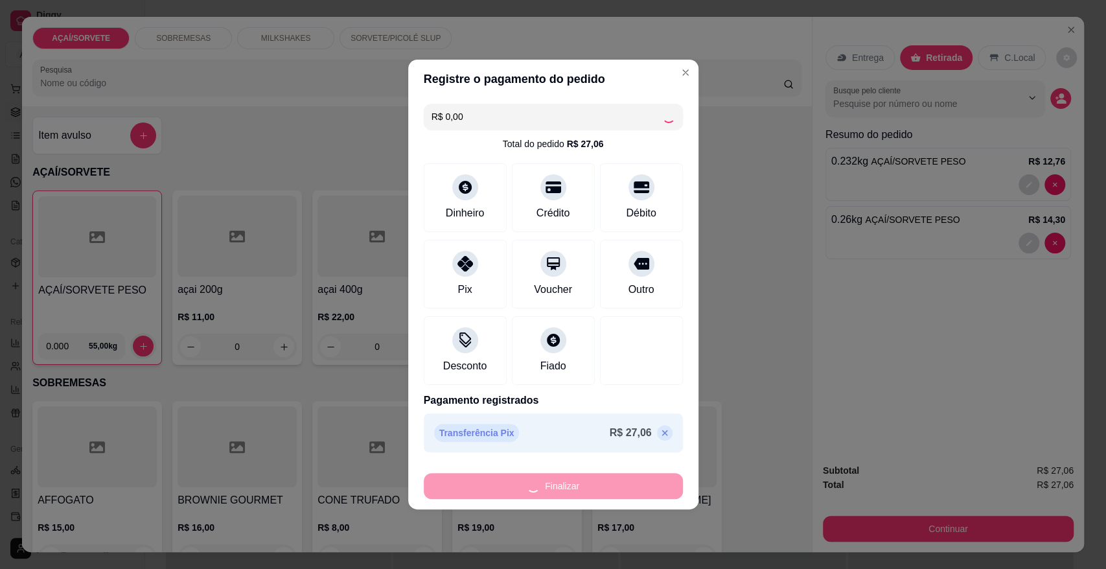
type input "-R$ 27,06"
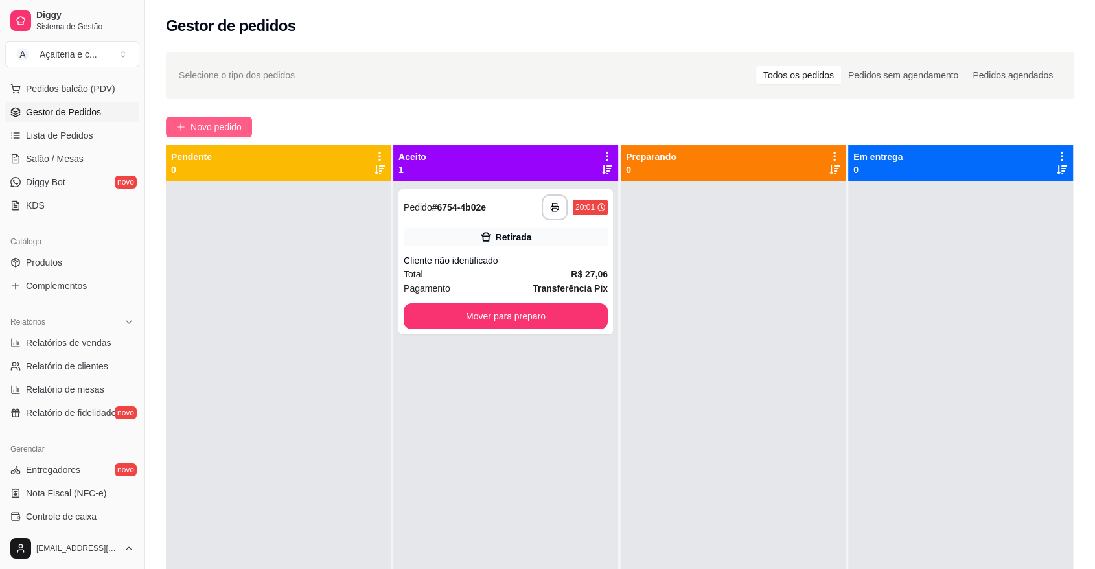
click at [203, 122] on span "Novo pedido" at bounding box center [215, 127] width 51 height 14
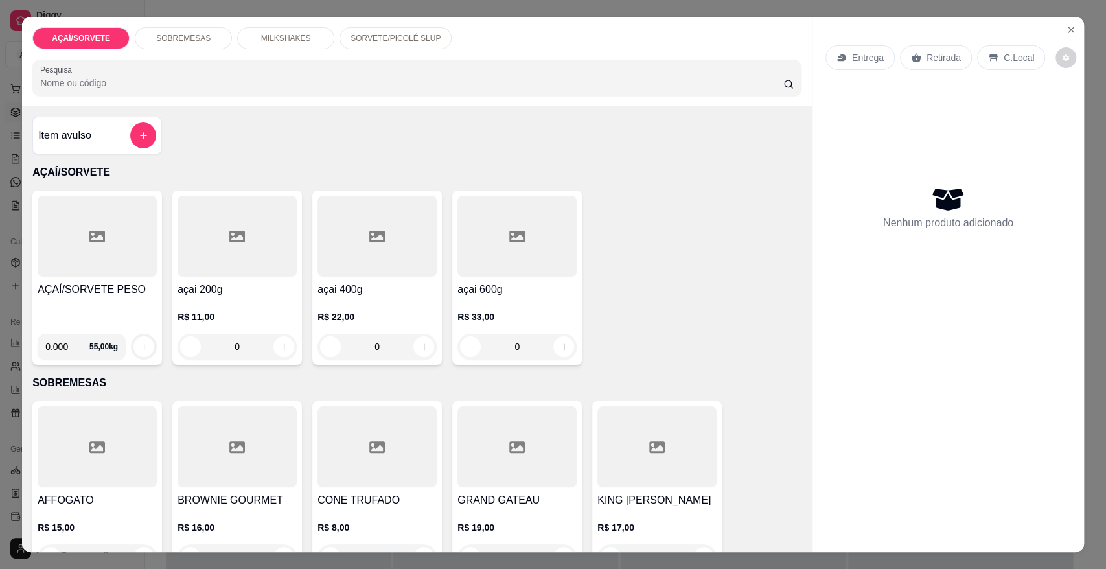
click at [103, 325] on div "0.000 55,00 kg" at bounding box center [97, 341] width 119 height 36
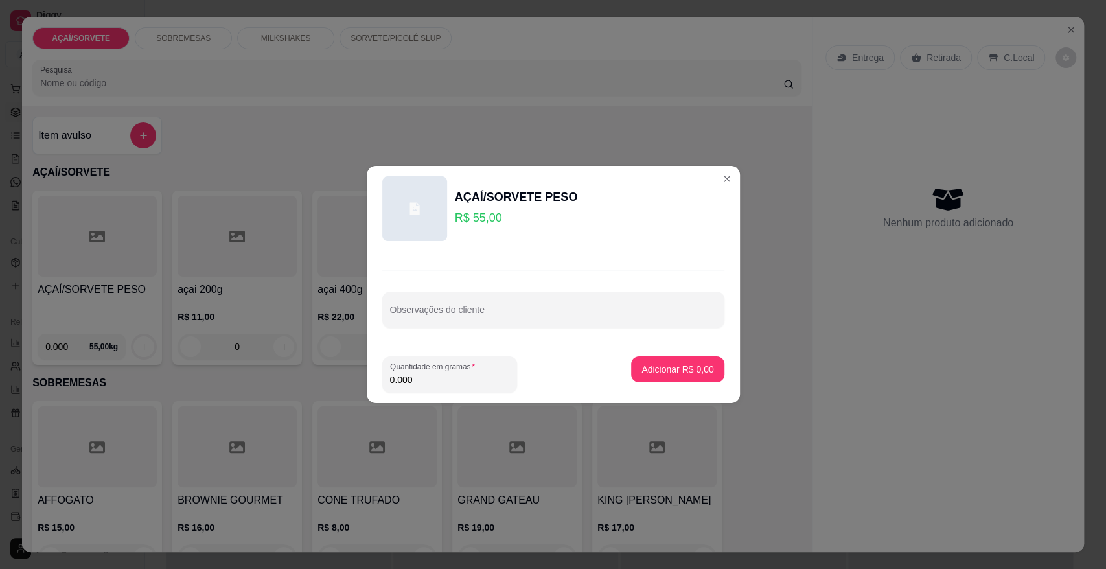
click at [436, 384] on input "0.000" at bounding box center [449, 379] width 119 height 13
type input "0.142"
click at [672, 365] on p "Adicionar R$ 7,81" at bounding box center [677, 369] width 70 height 12
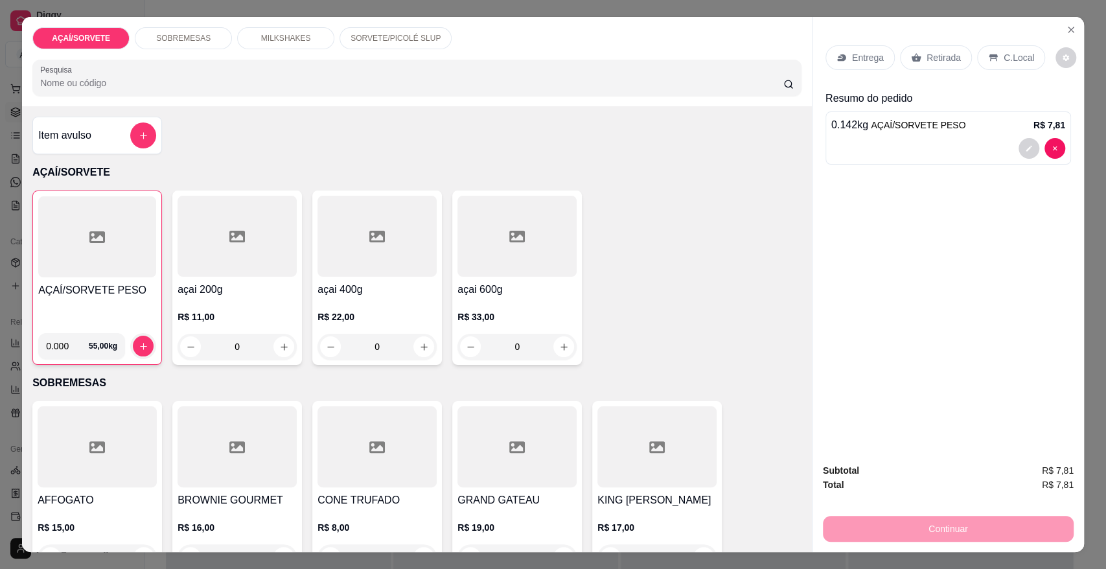
click at [121, 300] on div "AÇAÍ/SORVETE PESO" at bounding box center [97, 302] width 118 height 40
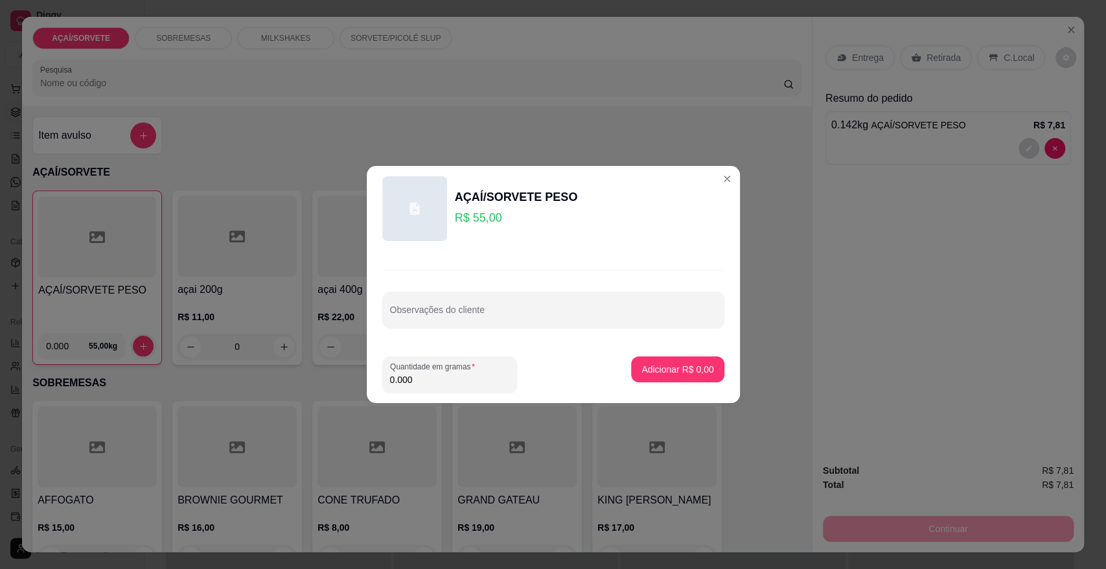
click at [439, 381] on input "0.000" at bounding box center [449, 379] width 119 height 13
type input "0.207"
click at [655, 367] on p "Adicionar R$ 11,39" at bounding box center [674, 369] width 75 height 12
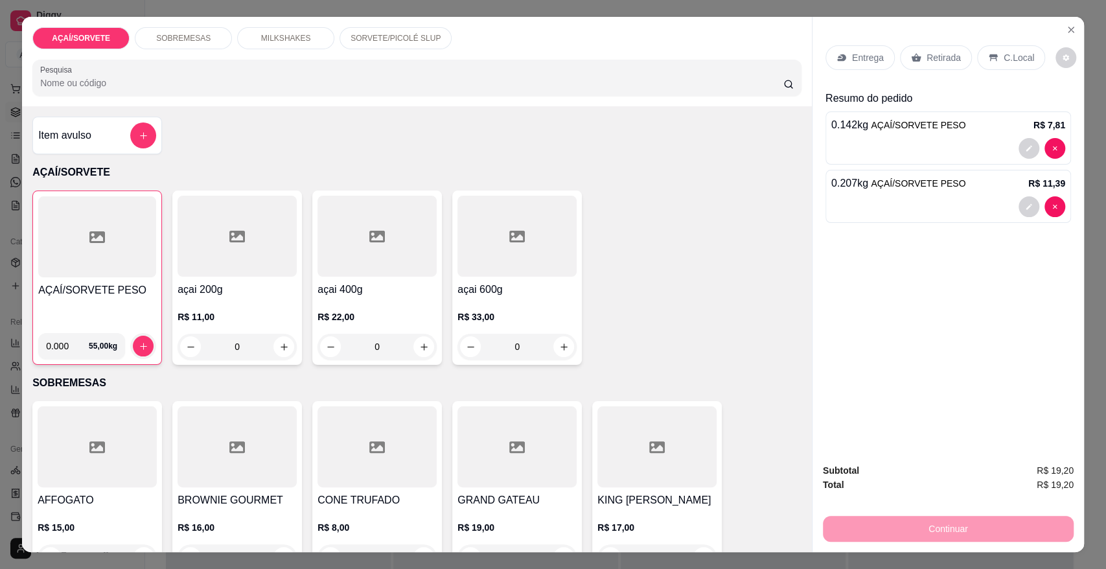
click at [927, 60] on p "Retirada" at bounding box center [943, 57] width 34 height 13
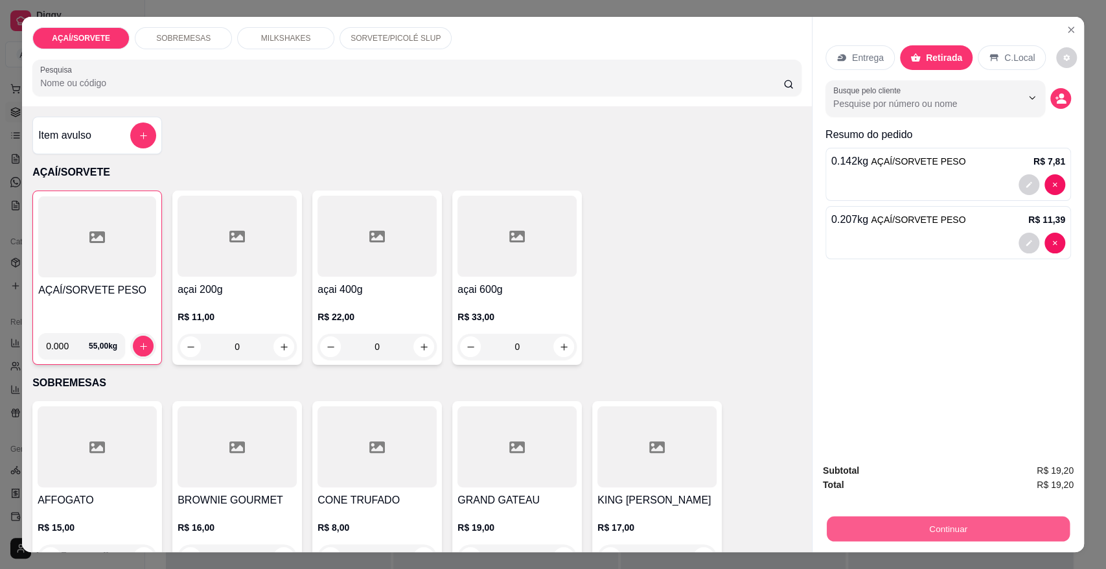
click at [889, 526] on button "Continuar" at bounding box center [947, 528] width 243 height 25
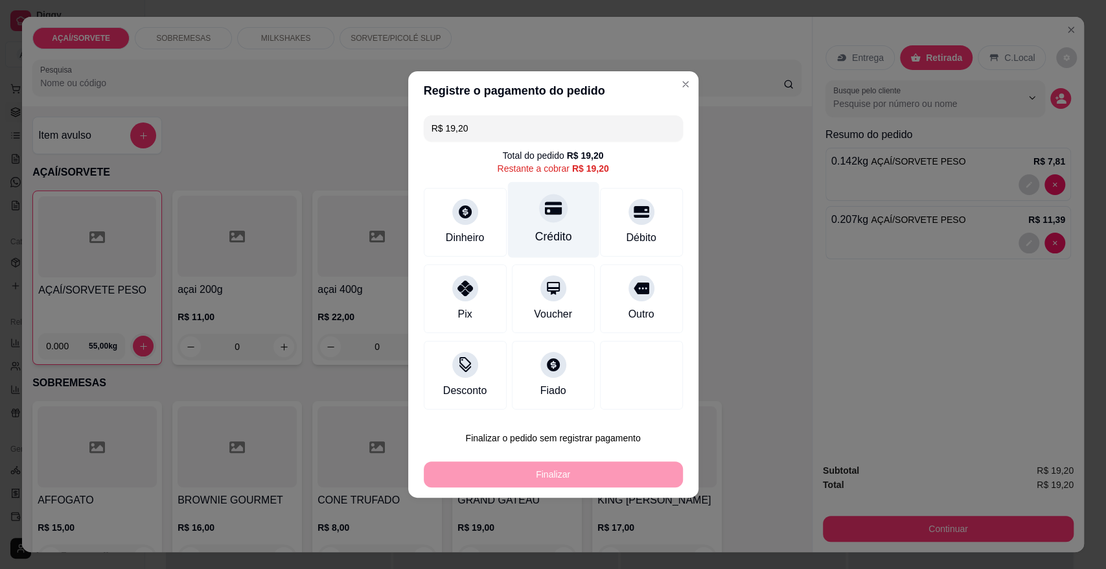
click at [524, 236] on div "Crédito" at bounding box center [552, 220] width 91 height 76
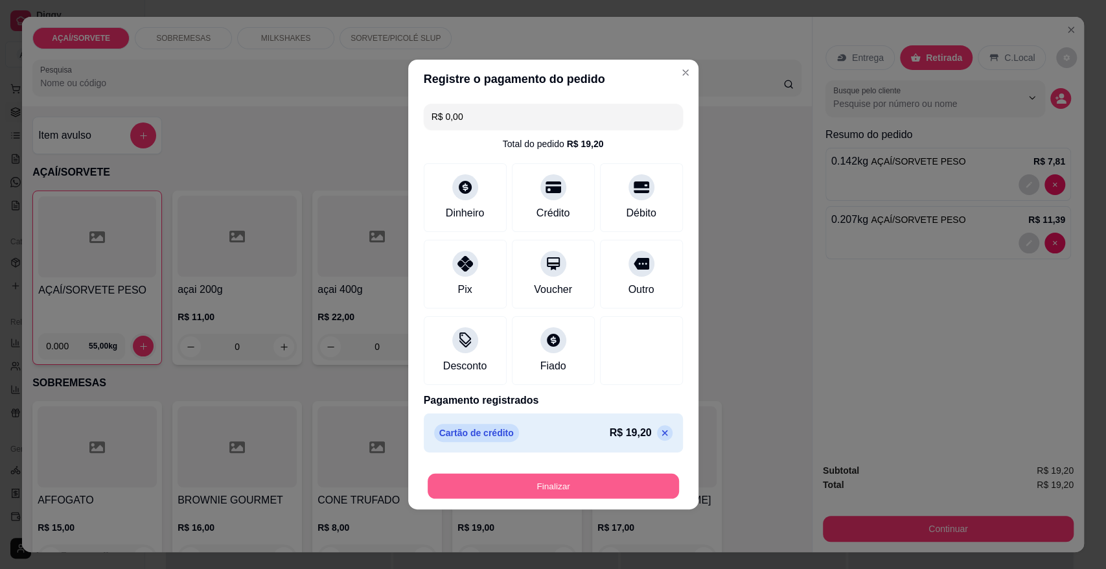
click at [528, 483] on button "Finalizar" at bounding box center [552, 485] width 251 height 25
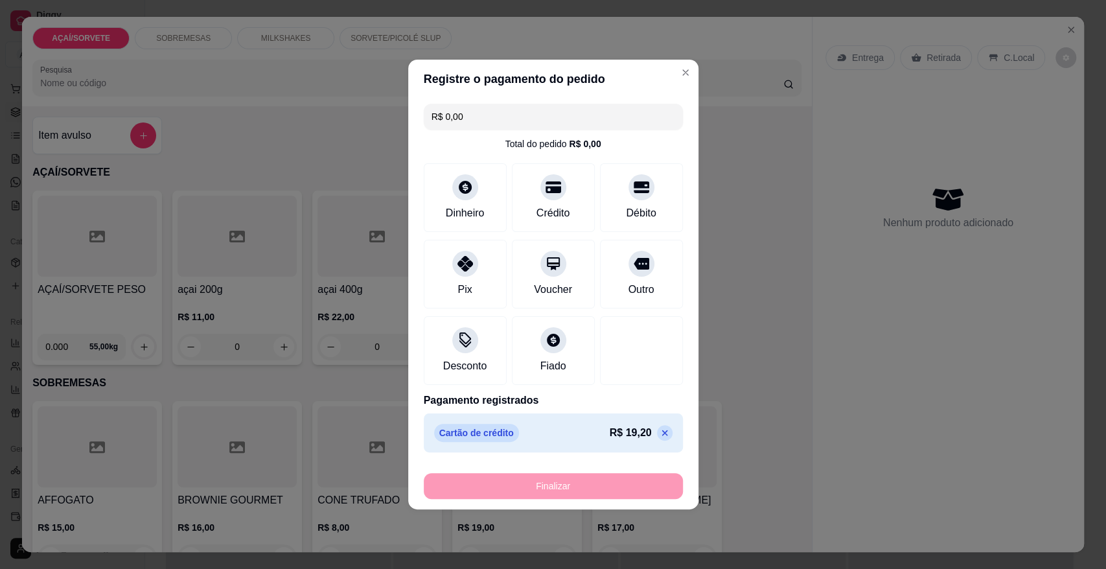
type input "-R$ 19,20"
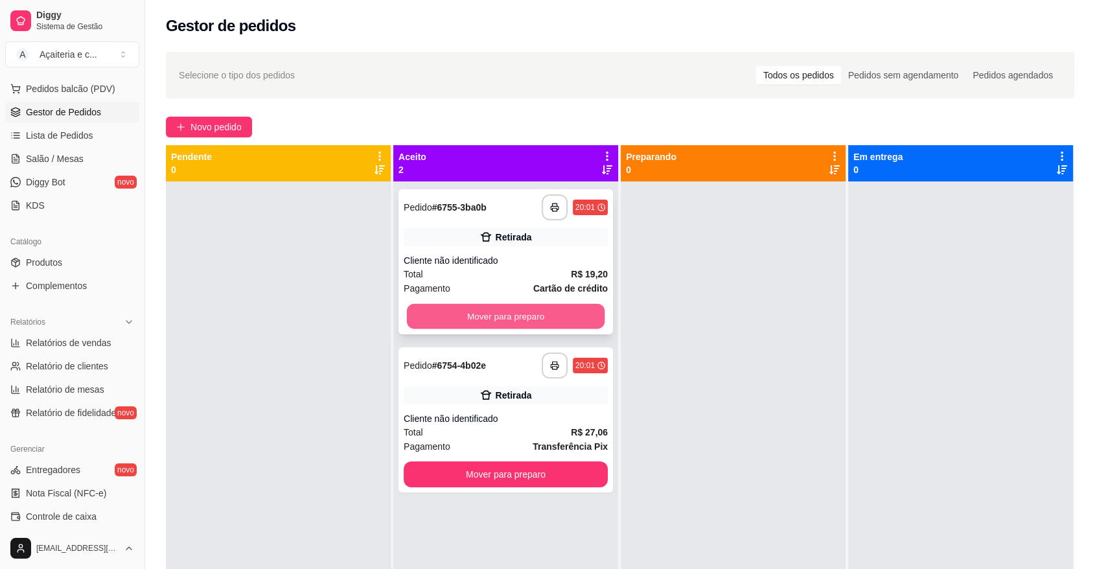
click at [525, 313] on button "Mover para preparo" at bounding box center [506, 316] width 198 height 25
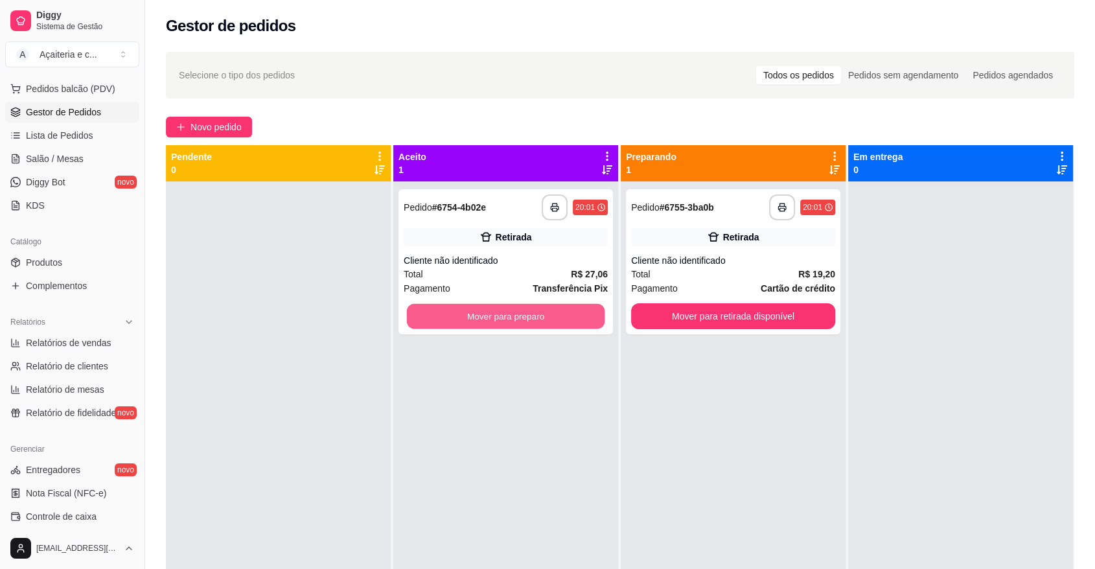
click at [525, 313] on button "Mover para preparo" at bounding box center [506, 316] width 198 height 25
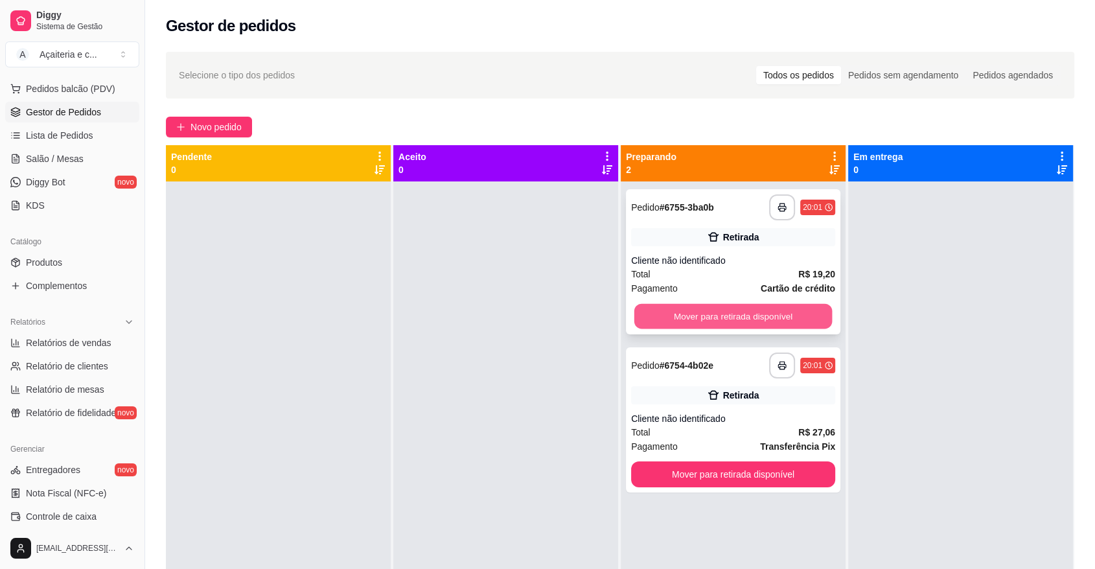
click at [653, 313] on button "Mover para retirada disponível" at bounding box center [733, 316] width 198 height 25
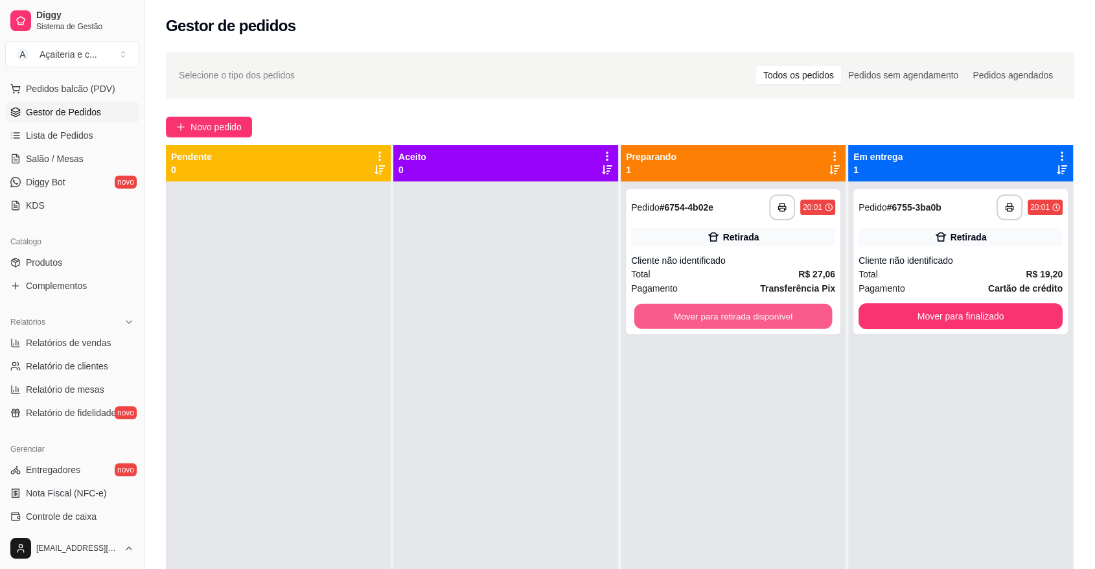
click at [653, 313] on button "Mover para retirada disponível" at bounding box center [733, 316] width 198 height 25
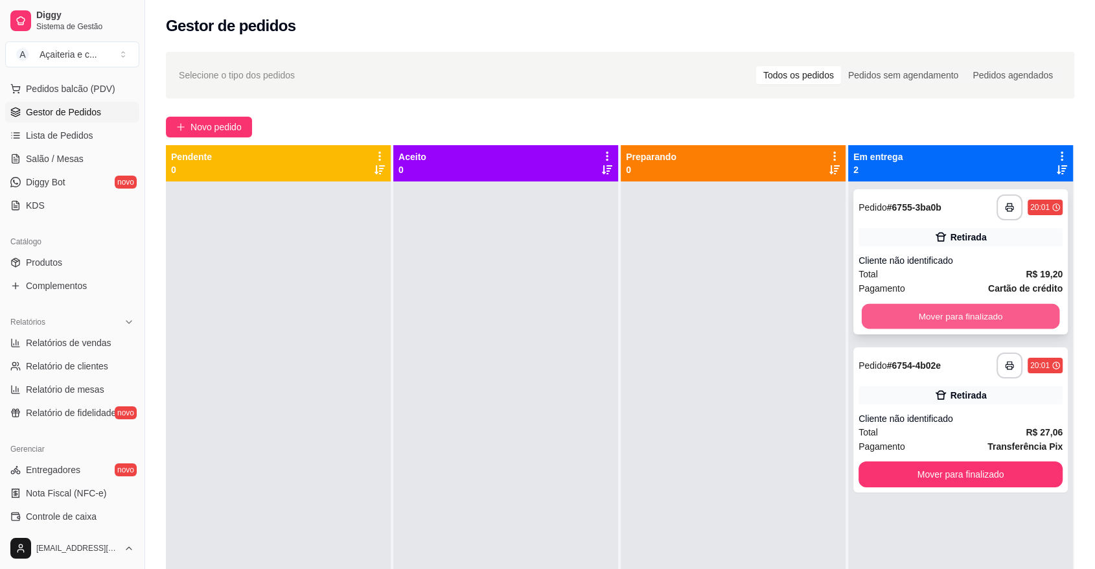
click at [894, 324] on button "Mover para finalizado" at bounding box center [960, 316] width 198 height 25
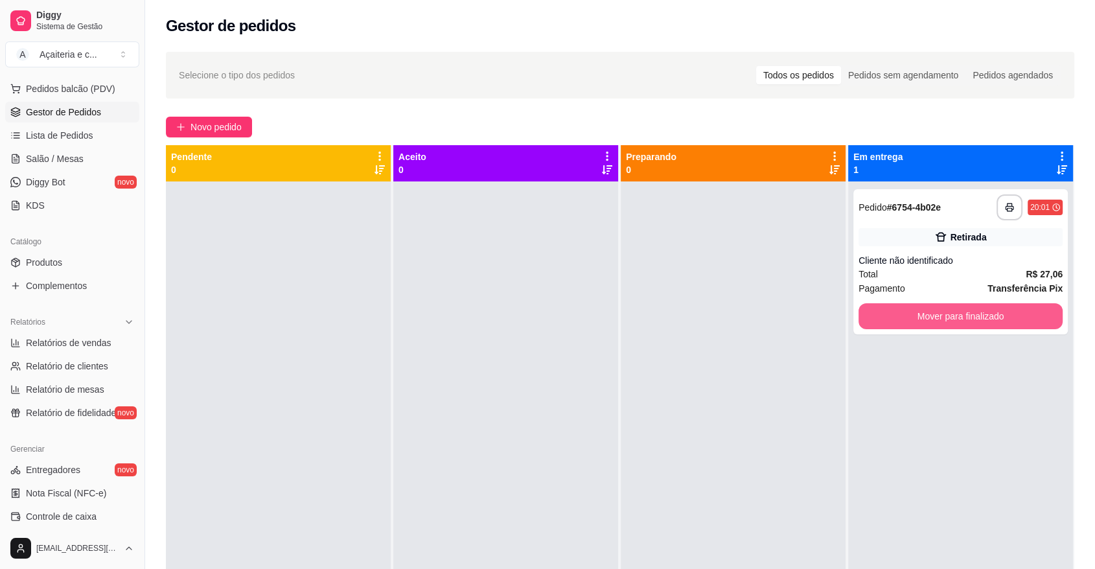
click at [894, 324] on button "Mover para finalizado" at bounding box center [960, 316] width 204 height 26
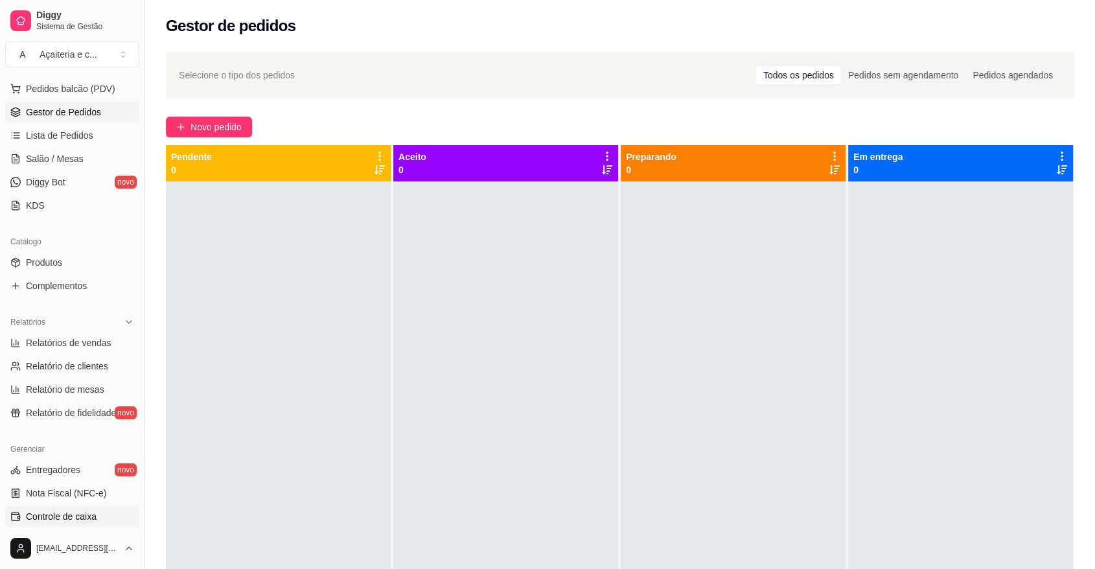
click at [49, 519] on span "Controle de caixa" at bounding box center [61, 516] width 71 height 13
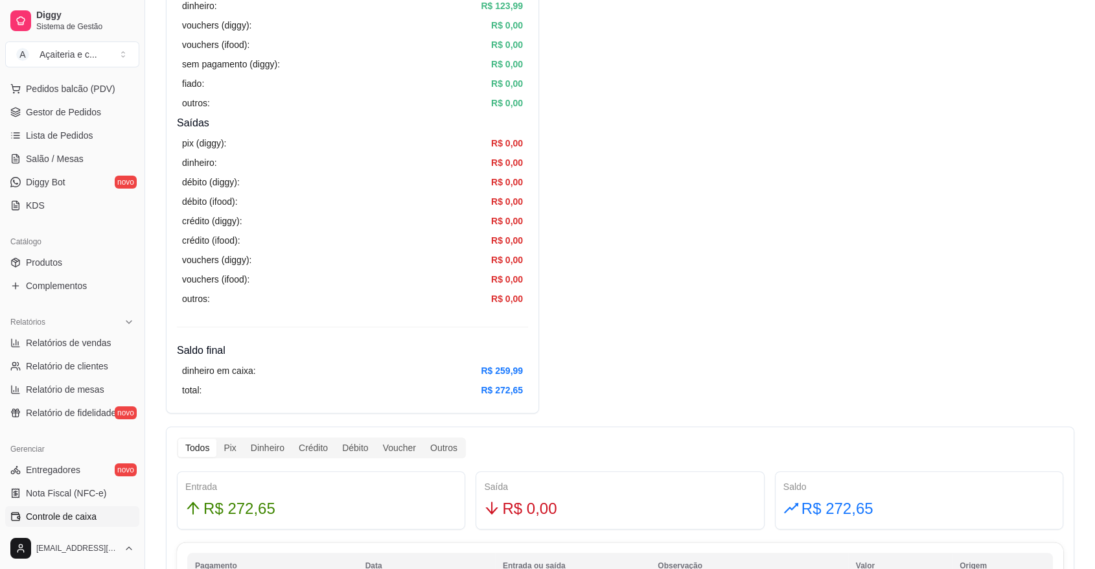
scroll to position [339, 0]
